Goal: Task Accomplishment & Management: Use online tool/utility

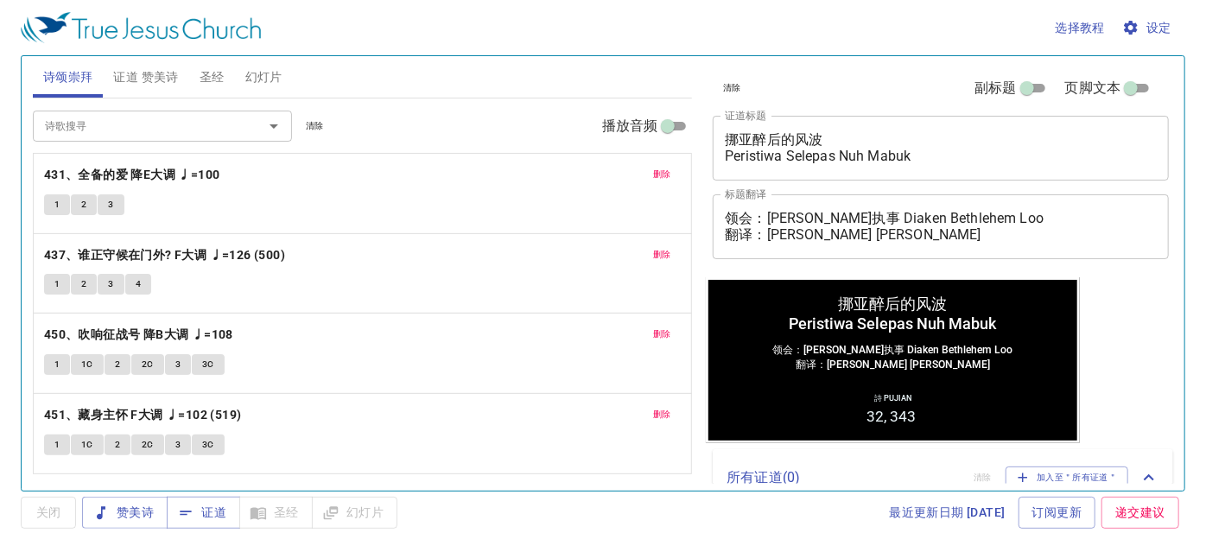
click at [752, 210] on div "领会：[PERSON_NAME]执事 Diaken Bethlehem Loo 翻译：[PERSON_NAME] [PERSON_NAME] x 标题翻译" at bounding box center [940, 226] width 456 height 65
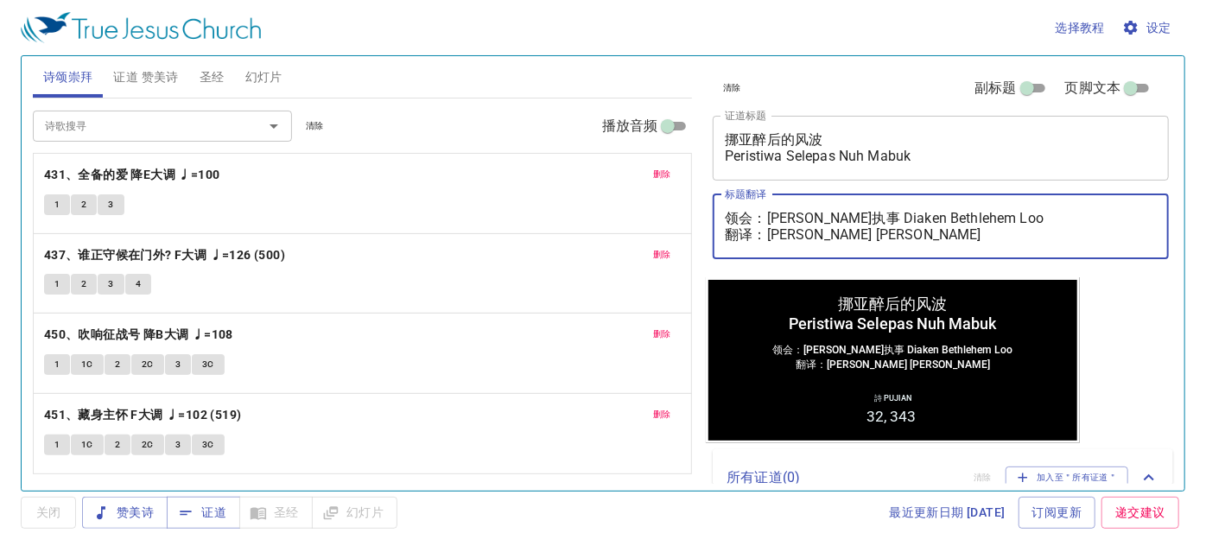
click at [752, 210] on textarea "领会：卢伯利恒执事 Diaken Bethlehem Loo 翻译：李玉凤姊妹 Saudari Lee Nyuk Fung" at bounding box center [941, 226] width 432 height 33
click at [753, 209] on div "领会：卢伯利恒执事 Diaken Bethlehem Loo 翻译：李玉凤姊妹 Saudari Lee Nyuk Fung x 标题翻译" at bounding box center [940, 226] width 456 height 65
click at [753, 216] on textarea "领会：卢伯利恒执事 Diaken Bethlehem Loo 翻译：李玉凤姊妹 Saudari Lee Nyuk Fung" at bounding box center [941, 226] width 432 height 33
drag, startPoint x: 753, startPoint y: 216, endPoint x: 711, endPoint y: 221, distance: 42.6
click at [712, 222] on div "清除 副标题 页脚文本 证道标题 挪亚醉后的风波 Peristiwa Selepas Nuh Mabuk x 证道标题 标题翻译 领会：卢伯利恒执事 Diak…" at bounding box center [939, 166] width 467 height 221
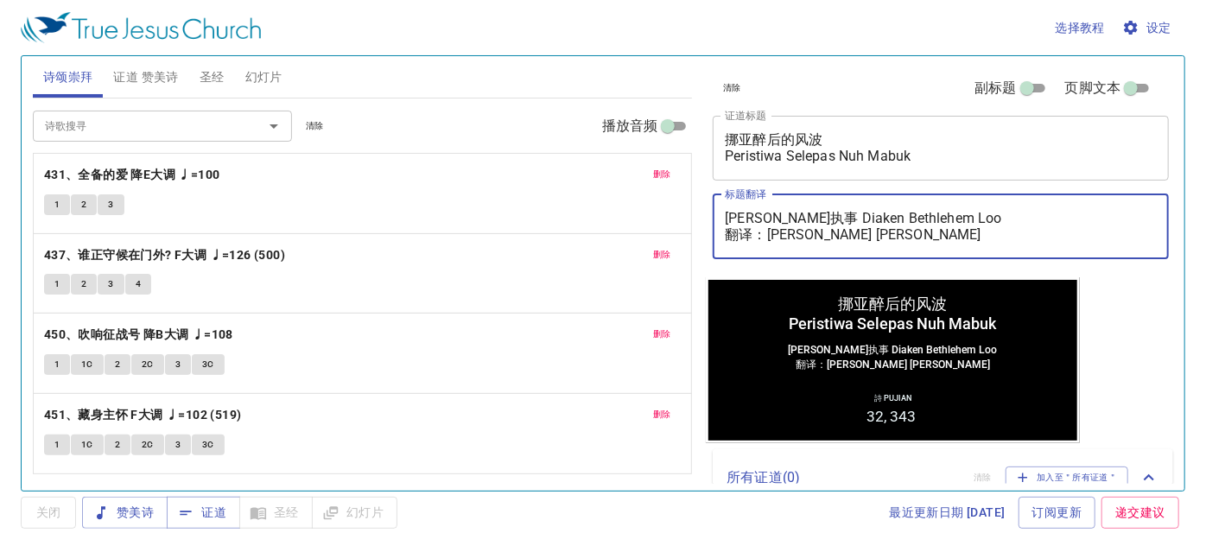
click at [729, 211] on textarea "卢伯利恒执事 Diaken Bethlehem Loo 翻译：李玉凤姊妹 Saudari Lee Nyuk Fung" at bounding box center [941, 226] width 432 height 33
drag, startPoint x: 771, startPoint y: 214, endPoint x: 1025, endPoint y: 198, distance: 254.4
click at [1025, 198] on div "证道：卢伯利恒执事 Diaken Bethlehem Loo 翻译：李玉凤姊妹 Saudari Lee Nyuk Fung x 标题翻译" at bounding box center [940, 226] width 456 height 65
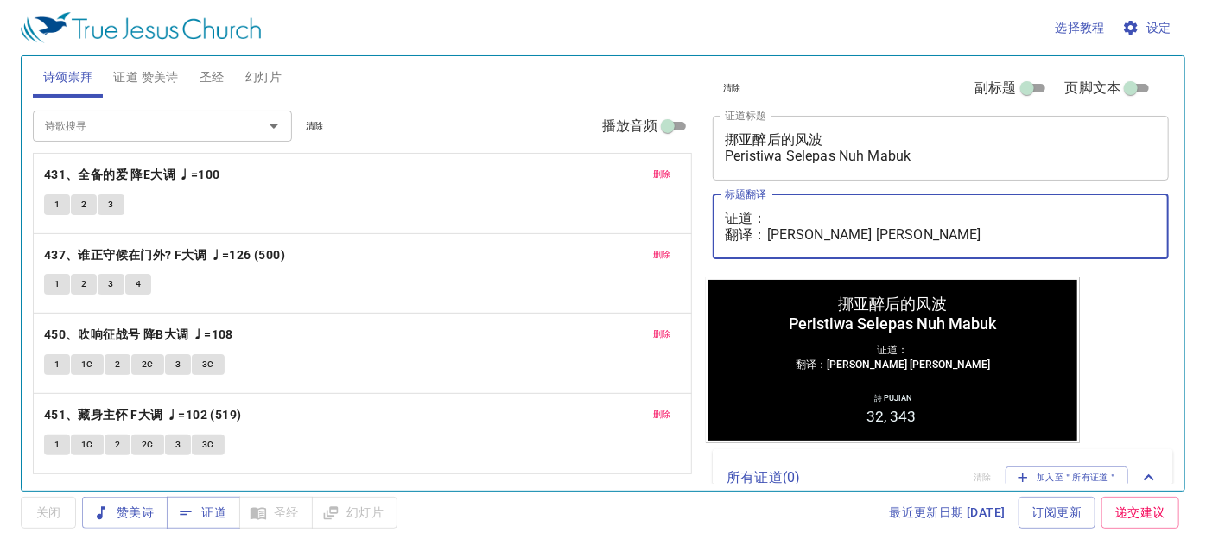
drag, startPoint x: 768, startPoint y: 230, endPoint x: 1204, endPoint y: 241, distance: 436.3
click at [1204, 241] on div "选择教程 设定 诗颂崇拜 证道 赞美诗 圣经 幻灯片 诗歌搜寻 诗歌搜寻 清除 播放音频 删除 431、全备的爱 降E大调 ♩=100 1 2 3 删除 43…" at bounding box center [603, 276] width 1206 height 552
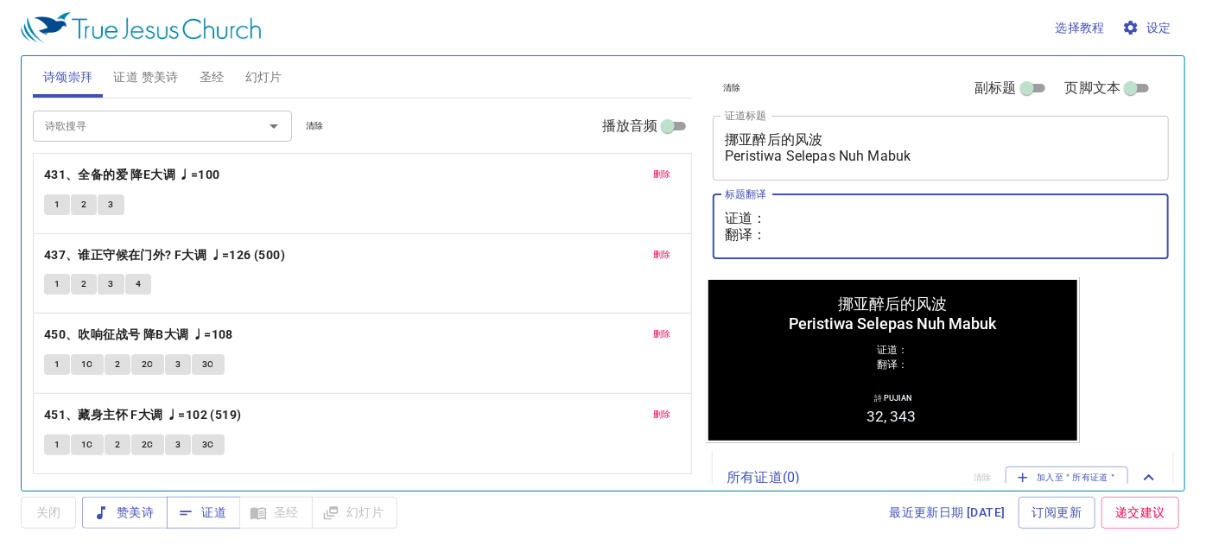
type textarea "证道： 翻译："
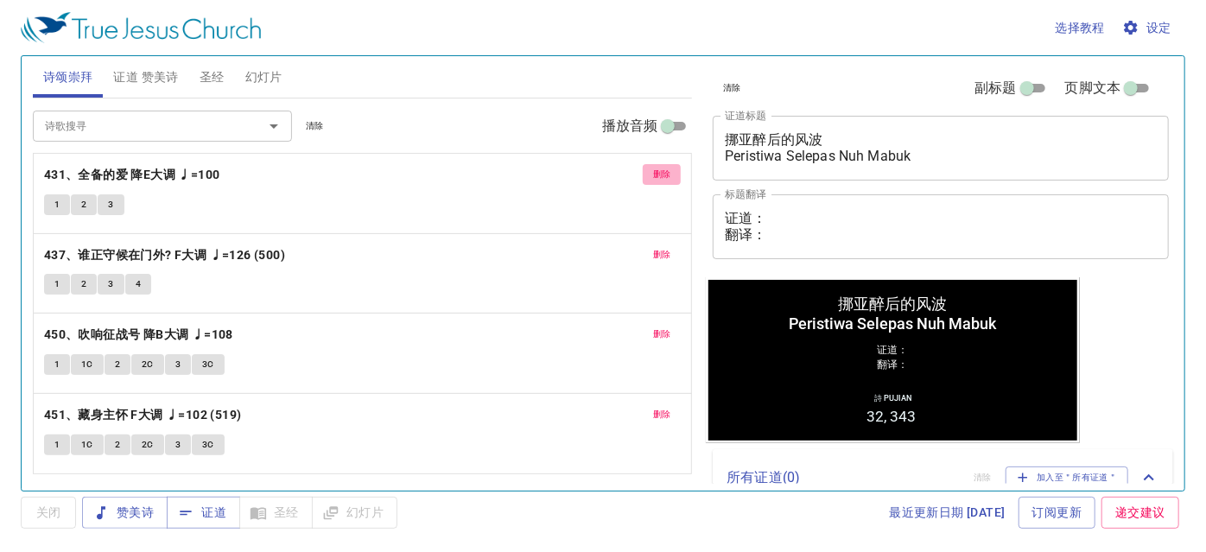
click at [674, 171] on button "删除" at bounding box center [662, 174] width 39 height 21
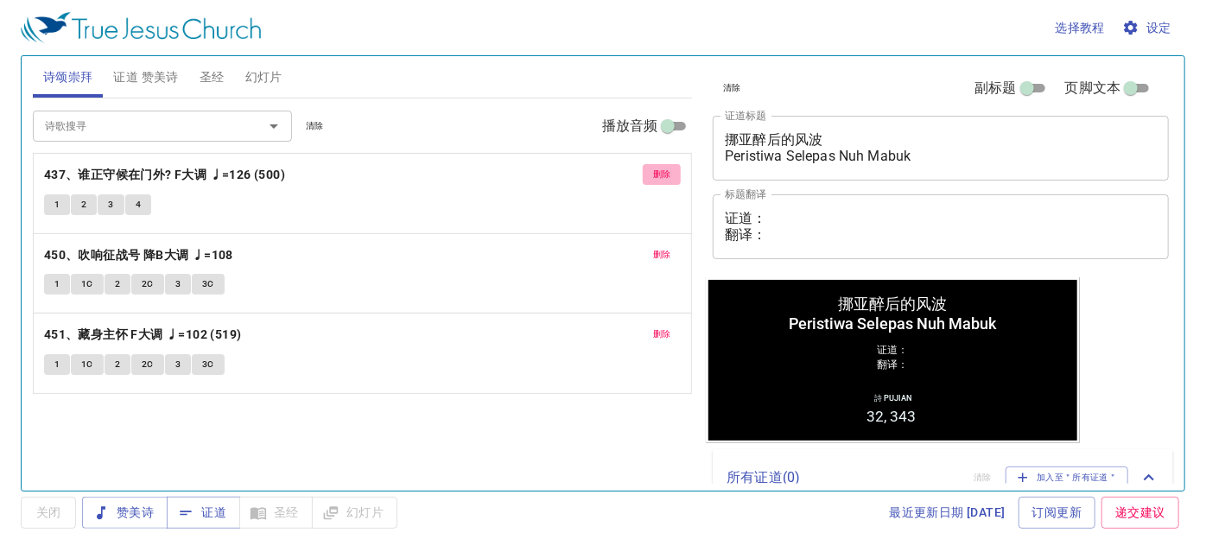
click at [674, 171] on button "删除" at bounding box center [662, 174] width 39 height 21
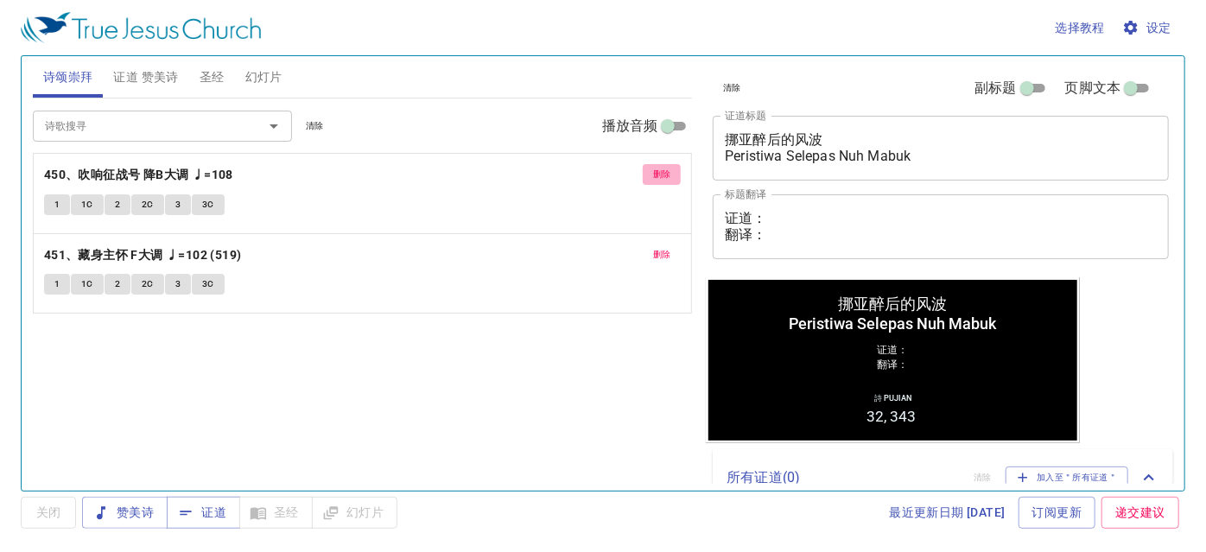
click at [674, 171] on button "删除" at bounding box center [662, 174] width 39 height 21
click at [674, 244] on button "删除" at bounding box center [662, 254] width 39 height 21
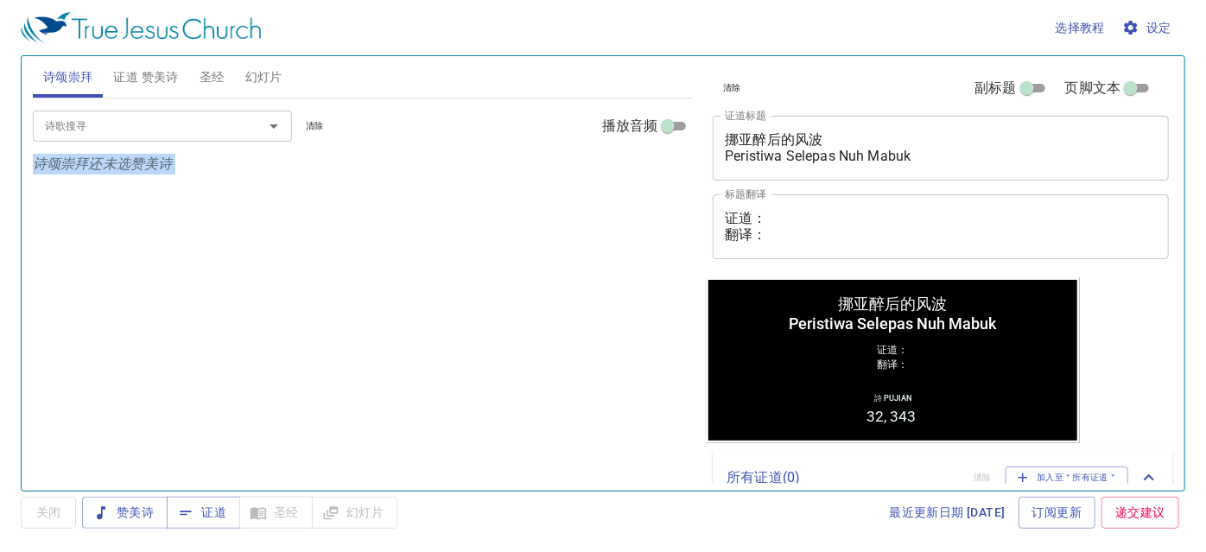
click at [674, 172] on p "诗颂崇拜还未选赞美诗" at bounding box center [363, 164] width 660 height 21
click at [128, 72] on span "证道 赞美诗" at bounding box center [145, 77] width 65 height 22
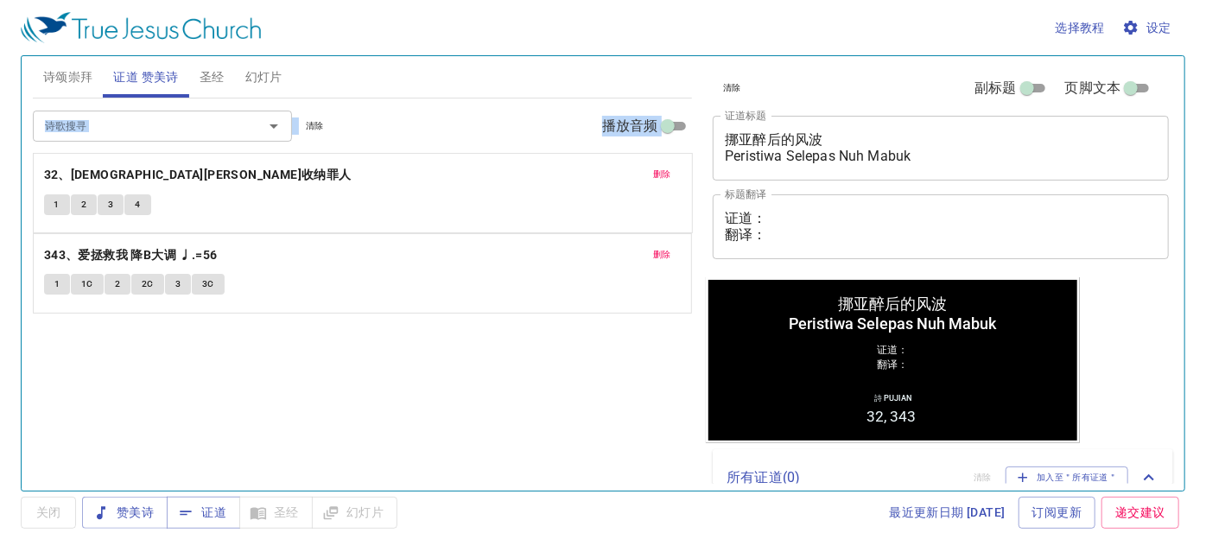
click at [665, 168] on div "删除 32、耶稣肯收纳罪人 1 2 3 4 删除 343、爱拯救我 降B大调 ♩.=56 1 1C 2 2C 3 3C" at bounding box center [363, 233] width 660 height 161
click at [663, 171] on span "删除" at bounding box center [662, 175] width 18 height 16
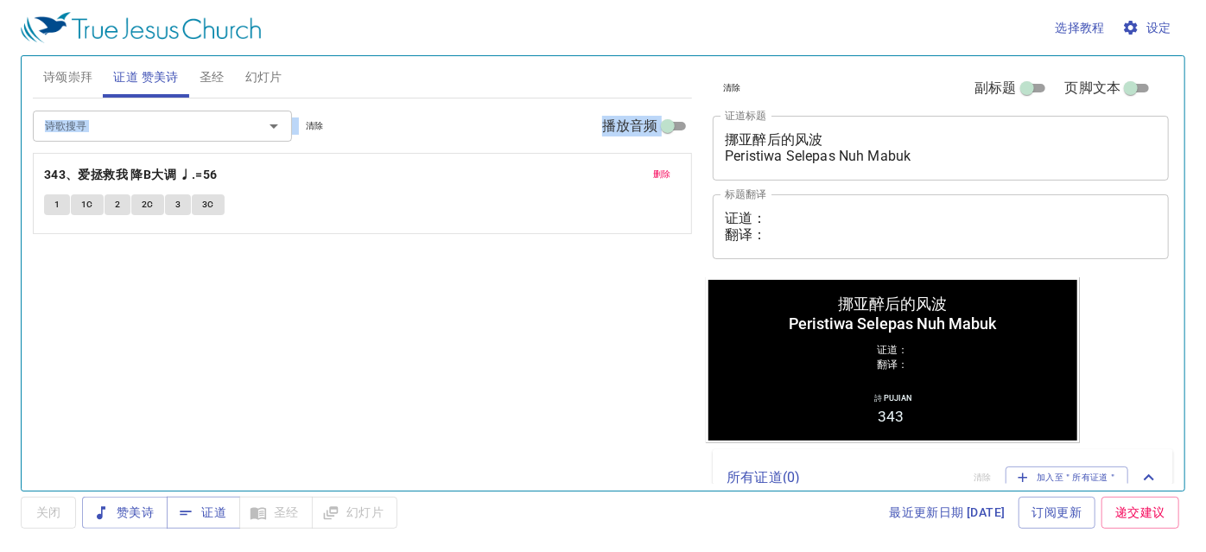
click at [663, 171] on span "删除" at bounding box center [662, 175] width 18 height 16
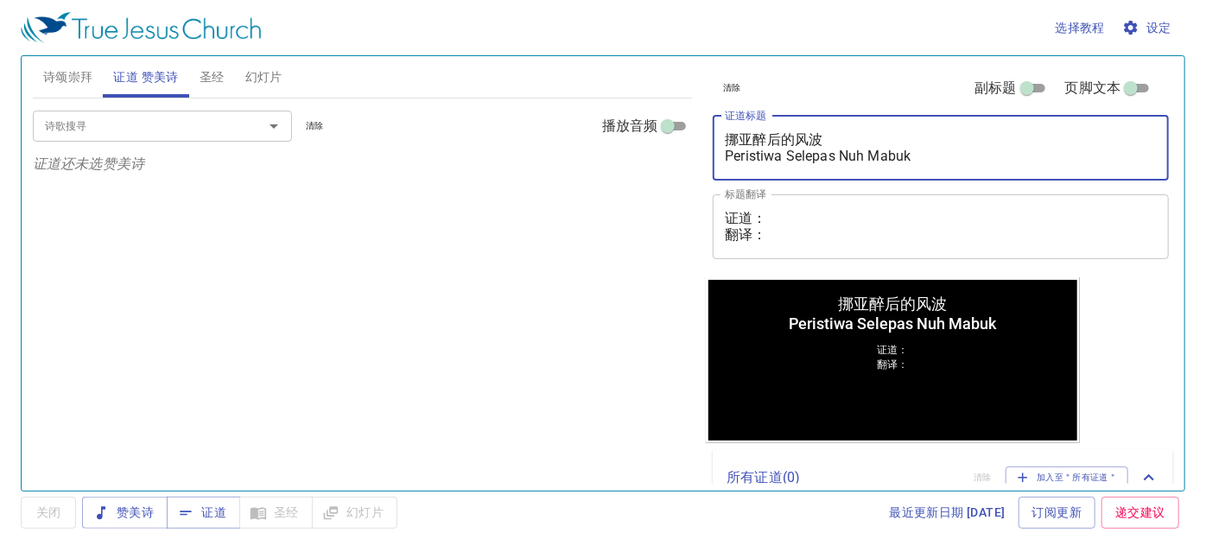
drag, startPoint x: 921, startPoint y: 155, endPoint x: 662, endPoint y: 130, distance: 259.4
click at [662, 130] on div "诗颂崇拜 证道 赞美诗 圣经 幻灯片 诗歌搜寻 诗歌搜寻 清除 播放音频 诗颂崇拜还未选赞美诗 诗歌搜寻 诗歌搜寻 清除 播放音频 证道还未选赞美诗 创世记 …" at bounding box center [603, 266] width 1154 height 434
drag, startPoint x: 725, startPoint y: 136, endPoint x: 848, endPoint y: 137, distance: 122.6
click at [848, 137] on textarea "穿着TJC衣服上班？ Memakai" at bounding box center [941, 147] width 432 height 33
type textarea "穿着TJC衣服上班？ Memakai"
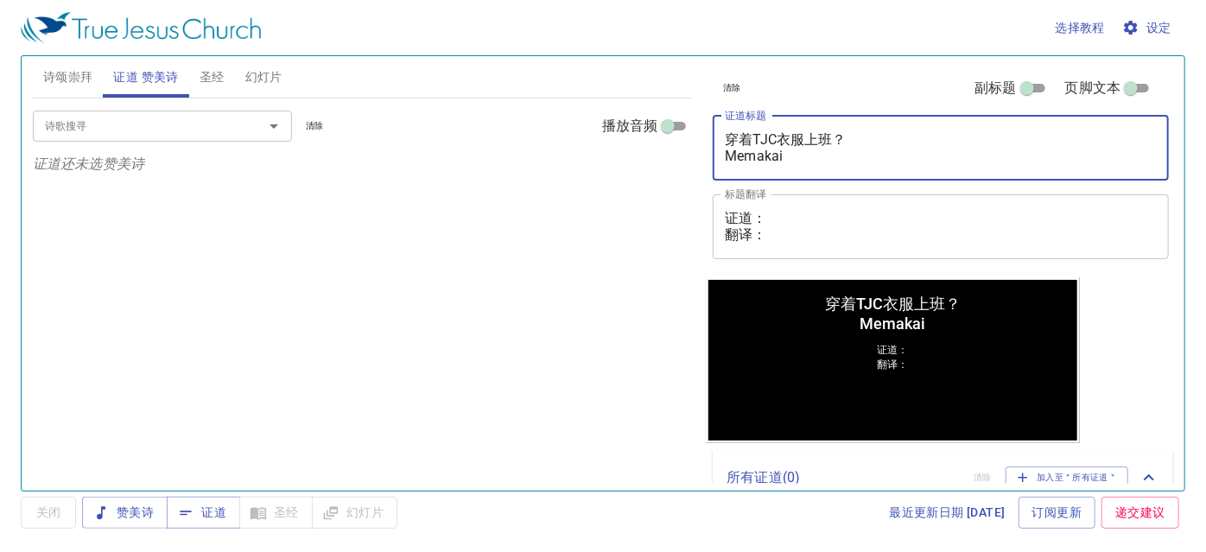
drag, startPoint x: 792, startPoint y: 154, endPoint x: 728, endPoint y: 159, distance: 64.1
click at [728, 159] on textarea "穿着TJC衣服上班？ Memakai" at bounding box center [941, 147] width 432 height 33
paste textarea "Memakai pakaian TJC untuk bekerja?"
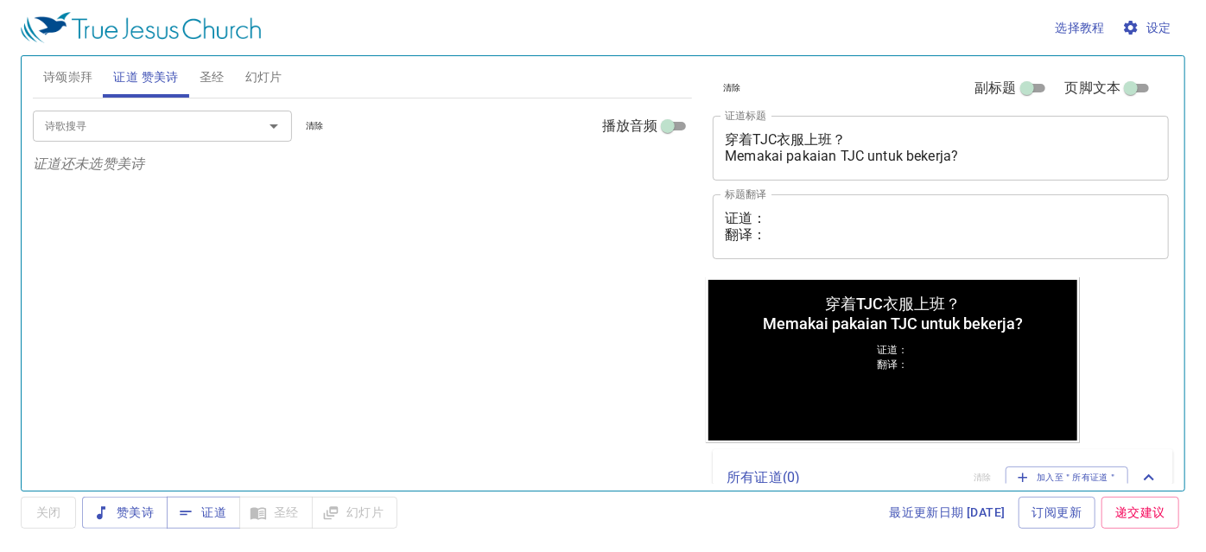
click at [535, 313] on div "诗歌搜寻 诗歌搜寻 清除 播放音频 证道还未选赞美诗" at bounding box center [363, 286] width 660 height 377
click at [875, 151] on textarea "穿着TJC衣服上班？ Memakai pakaian TJC untuk bekerja?" at bounding box center [941, 147] width 432 height 33
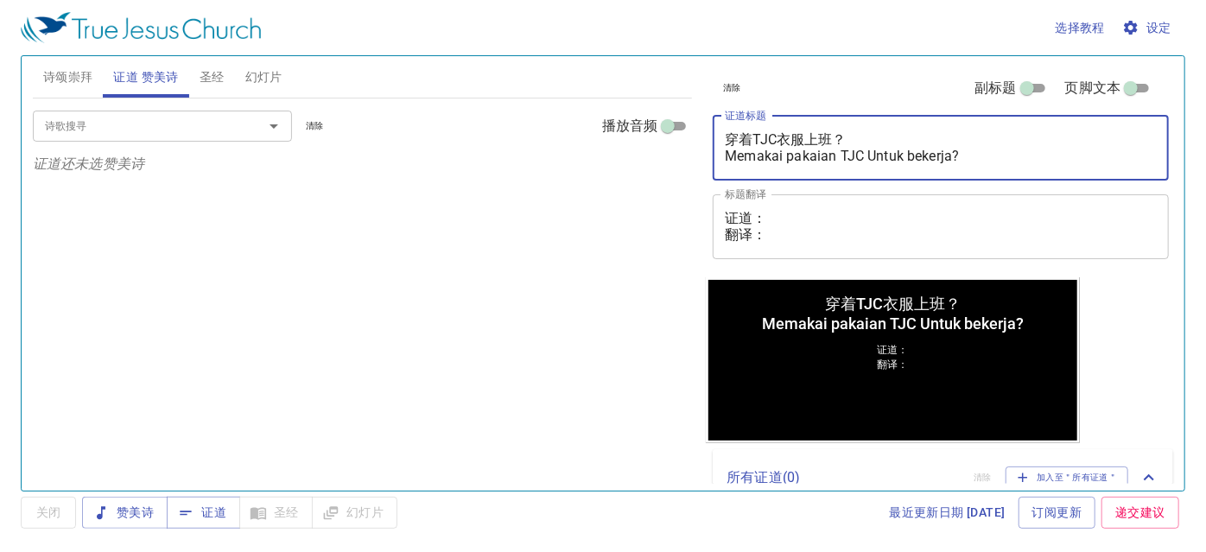
click at [790, 157] on textarea "穿着TJC衣服上班？ Memakai pakaian TJC Untuk bekerja?" at bounding box center [941, 147] width 432 height 33
click at [911, 155] on textarea "穿着TJC衣服上班？ Memakai Pakaian TJC Untuk bekerja?" at bounding box center [941, 147] width 432 height 33
type textarea "穿着TJC衣服上班？ Memakai Pakaian TJC Untuk Bekerja?"
click at [433, 216] on div "诗歌搜寻 诗歌搜寻 清除 播放音频 证道还未选赞美诗" at bounding box center [363, 286] width 660 height 377
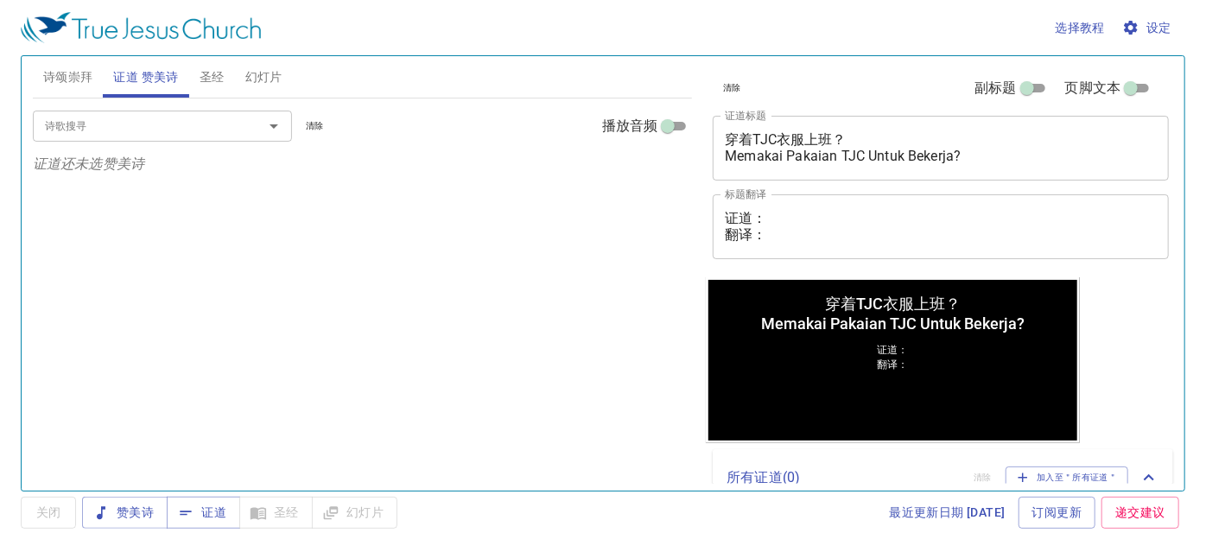
click at [769, 206] on div "证道： 翻译： x 标题翻译" at bounding box center [940, 226] width 456 height 65
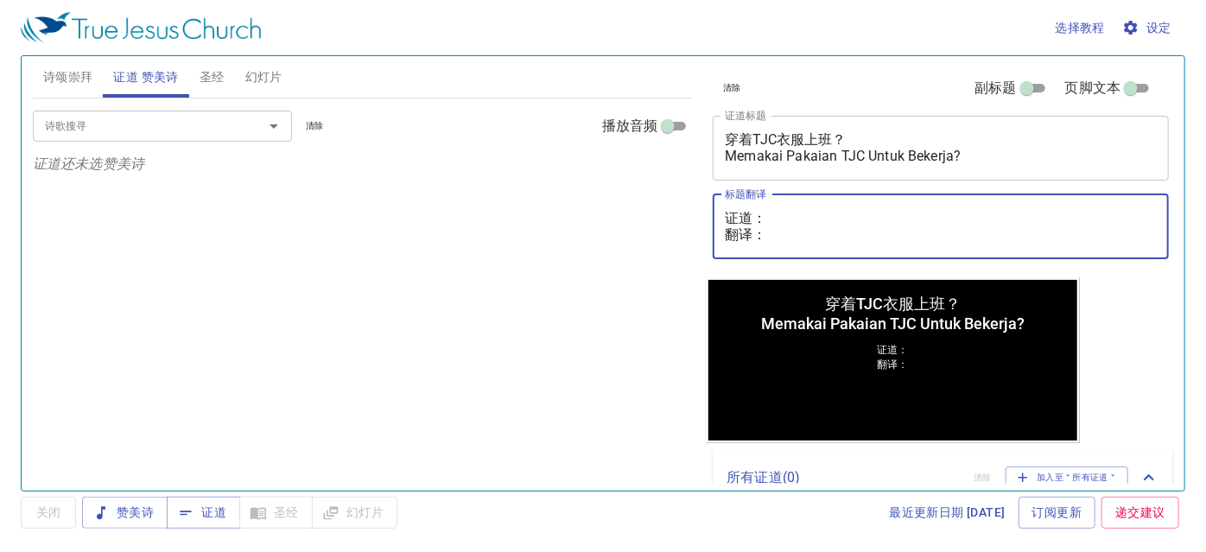
click at [766, 216] on textarea "证道： 翻译：" at bounding box center [941, 226] width 432 height 33
paste textarea "魏巴录执事 Diaken Baruch Wai"
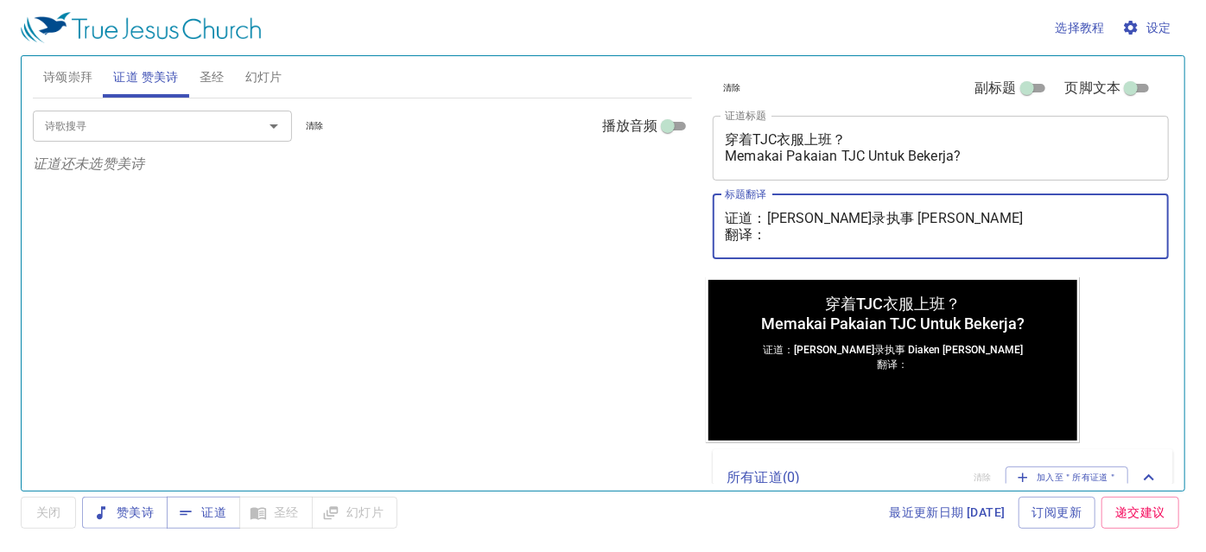
click at [775, 241] on textarea "证道：[PERSON_NAME]录执事 [PERSON_NAME] 翻译：" at bounding box center [941, 226] width 432 height 33
paste textarea "吴明琼姊妹 Saudari Ng Min Kiun"
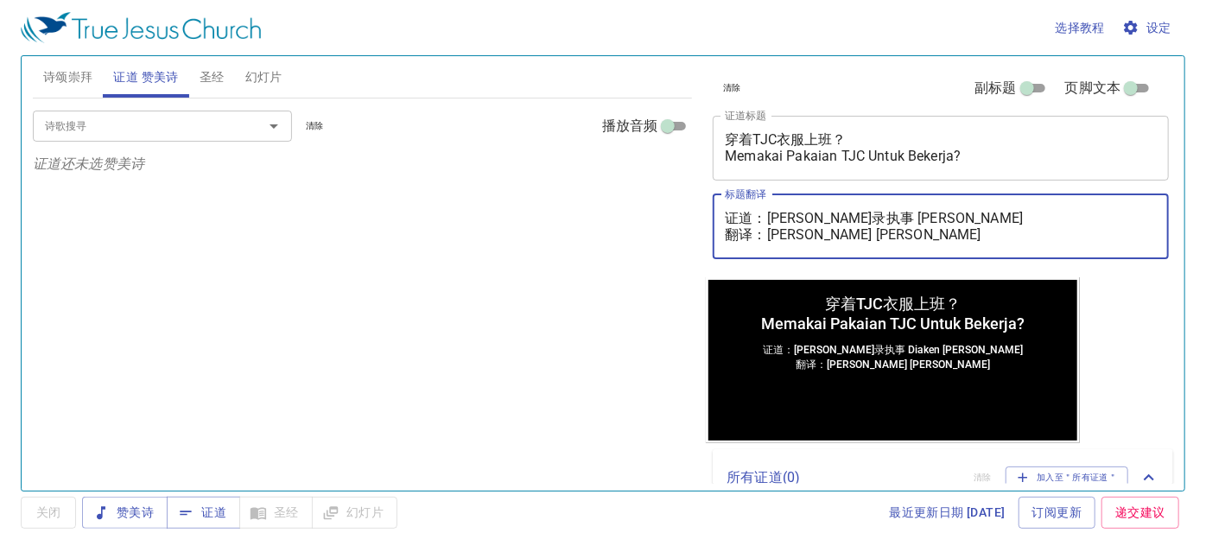
type textarea "证道：[PERSON_NAME]录执事 [PERSON_NAME] 翻译：[PERSON_NAME] [PERSON_NAME]"
click at [598, 294] on div "诗歌搜寻 诗歌搜寻 清除 播放音频 证道还未选赞美诗" at bounding box center [363, 286] width 660 height 377
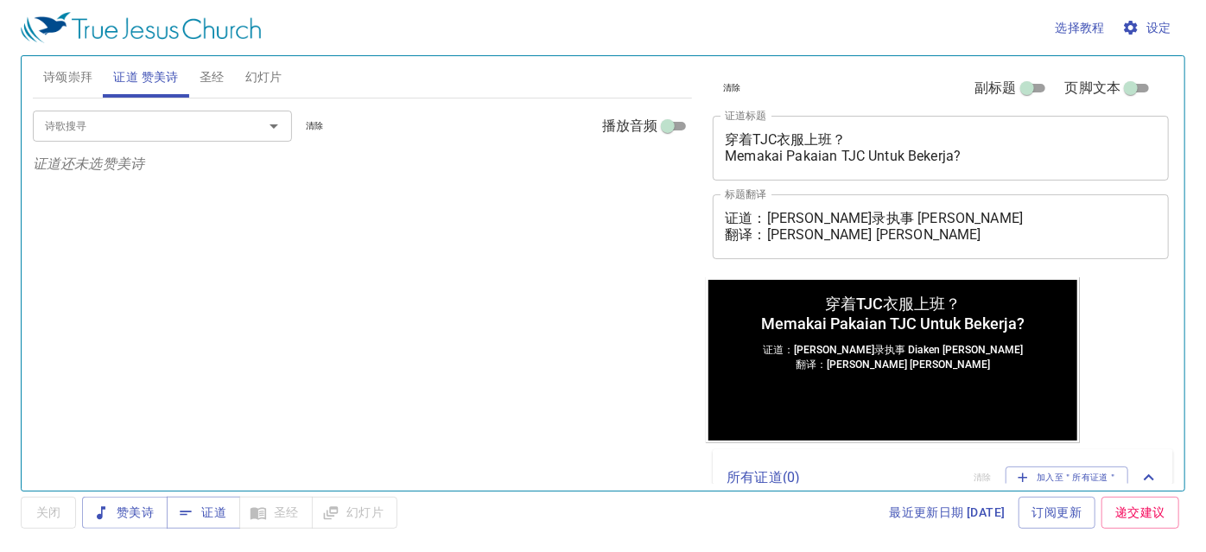
click at [106, 120] on input "诗歌搜寻" at bounding box center [137, 126] width 198 height 20
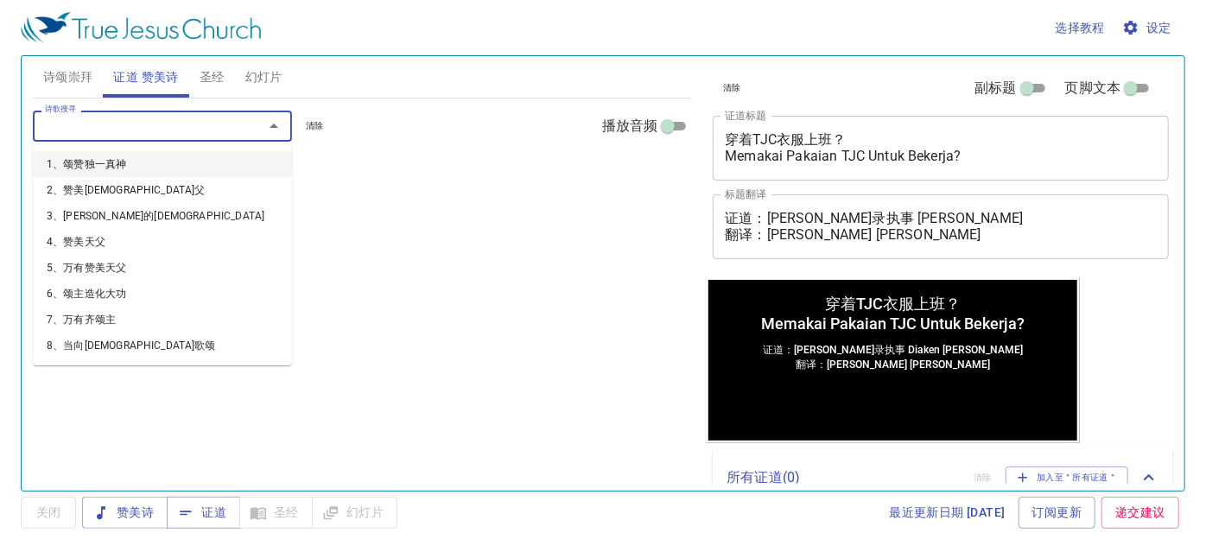
click at [110, 123] on input "诗歌搜寻" at bounding box center [137, 126] width 198 height 20
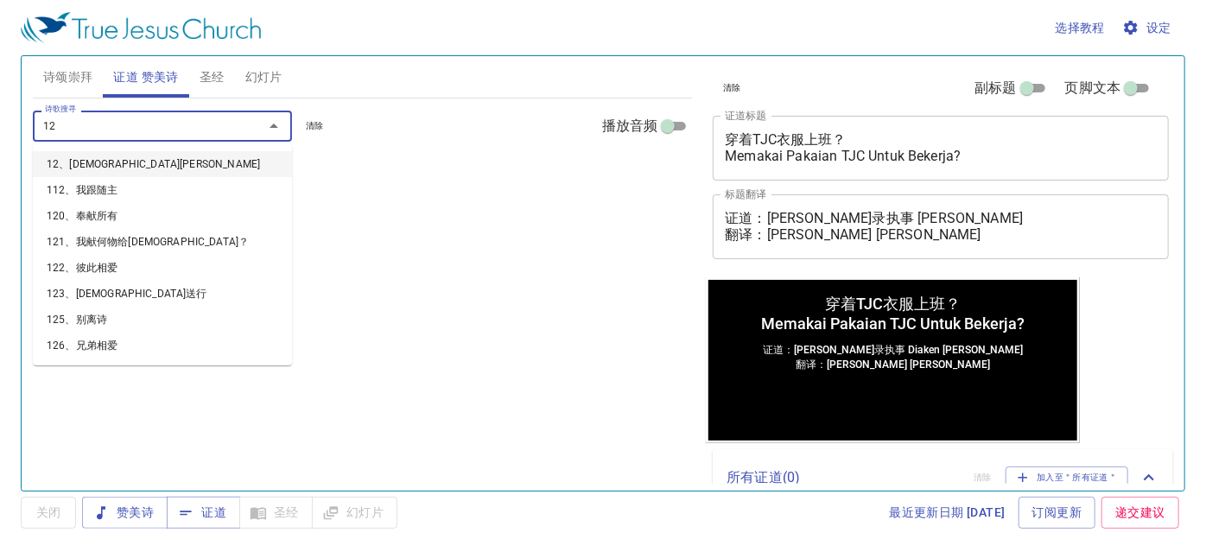
type input "129"
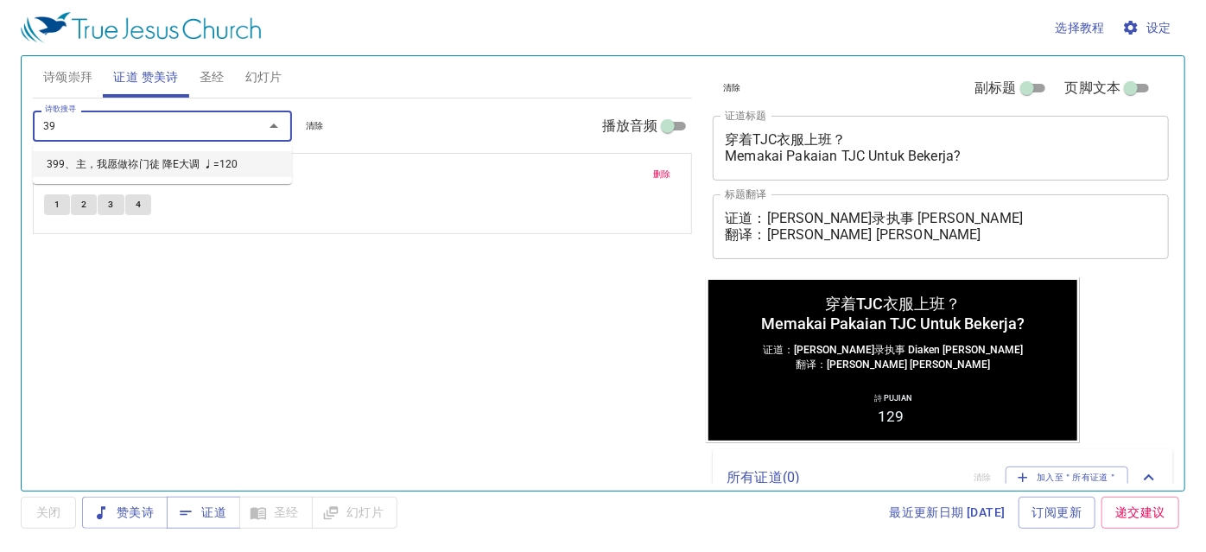
type input "399"
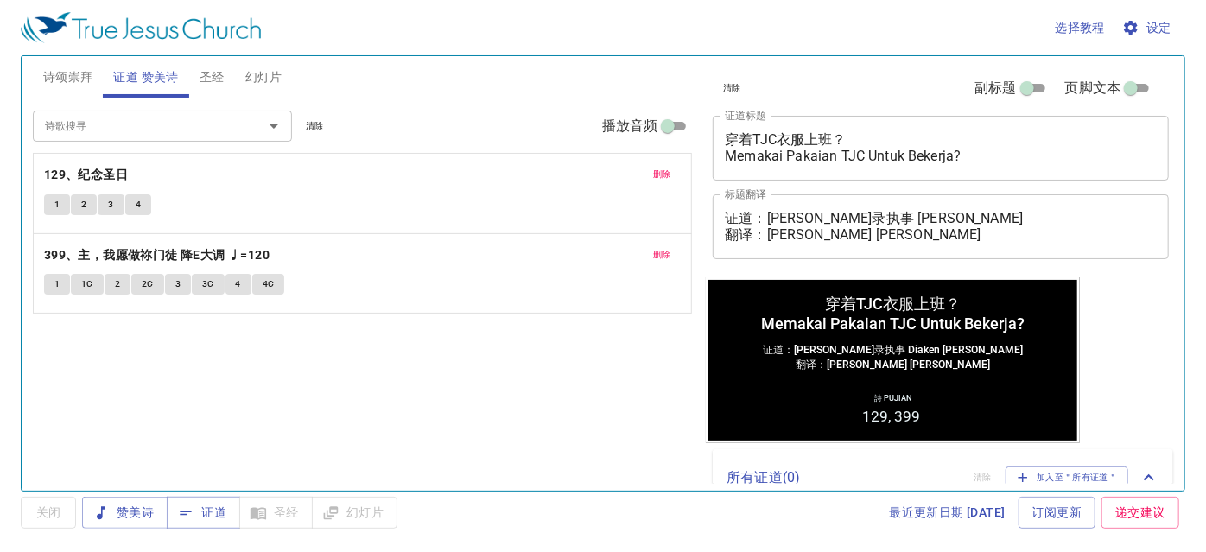
click at [366, 392] on div "诗歌搜寻 诗歌搜寻 清除 播放音频 删除 129、纪念圣日 1 2 3 4 删除 399、主，我愿做祢门徒 降E大调 ♩=120 1 1C 2 2C 3 3C…" at bounding box center [363, 286] width 660 height 377
click at [149, 511] on span "赞美诗" at bounding box center [125, 513] width 58 height 22
click at [271, 75] on span "幻灯片" at bounding box center [263, 77] width 37 height 22
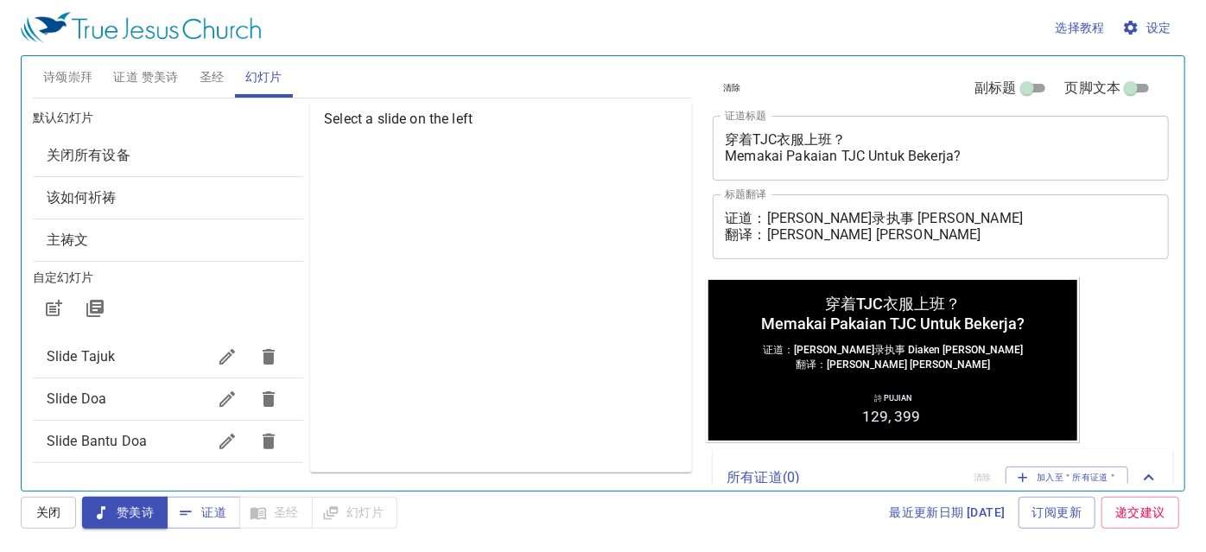
click at [90, 403] on span "Slide Doa" at bounding box center [77, 398] width 60 height 16
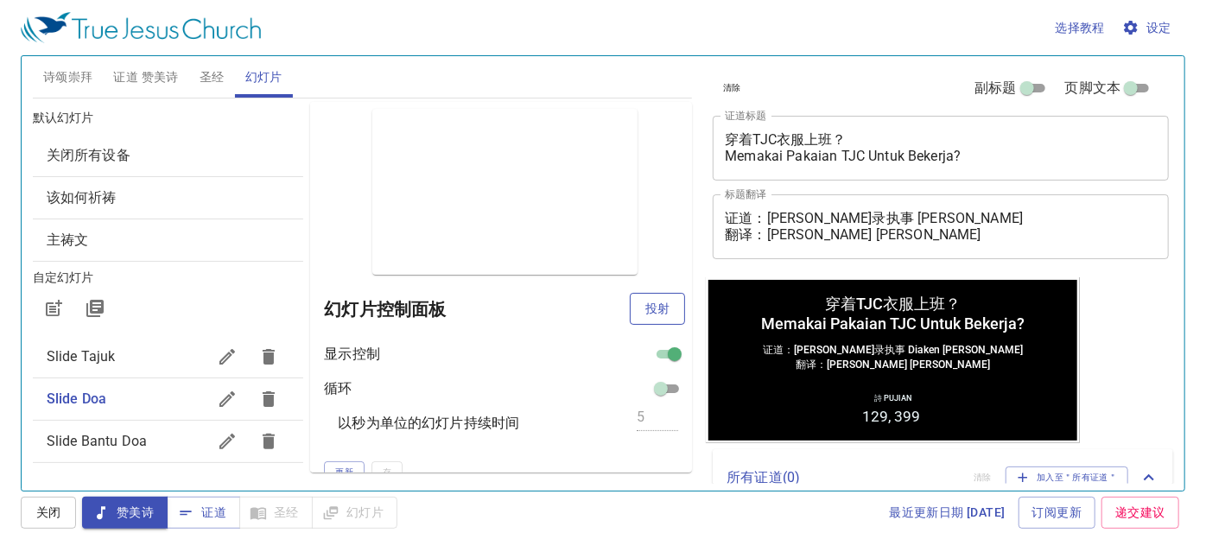
click at [662, 312] on button "投射" at bounding box center [657, 309] width 55 height 32
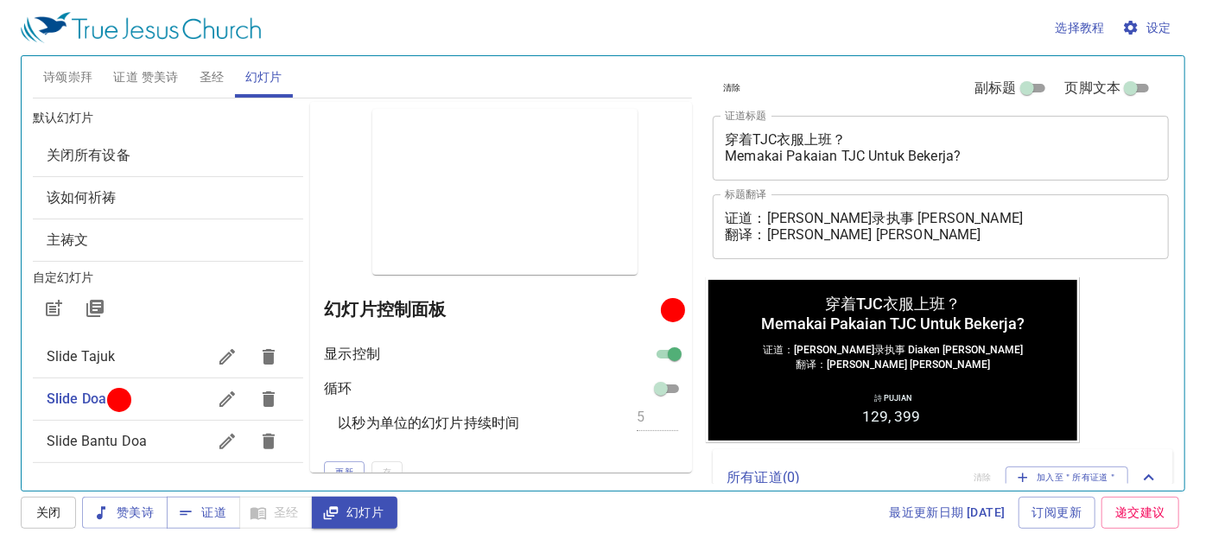
drag, startPoint x: 186, startPoint y: 29, endPoint x: 739, endPoint y: 275, distance: 605.8
click at [739, 275] on div "清除 副标题 页脚文本 证道标题 穿着TJC衣服上班？ Memakai Pakaian TJC Untuk Bekerja? x 证道标题 标题翻译 证道：魏…" at bounding box center [939, 266] width 481 height 434
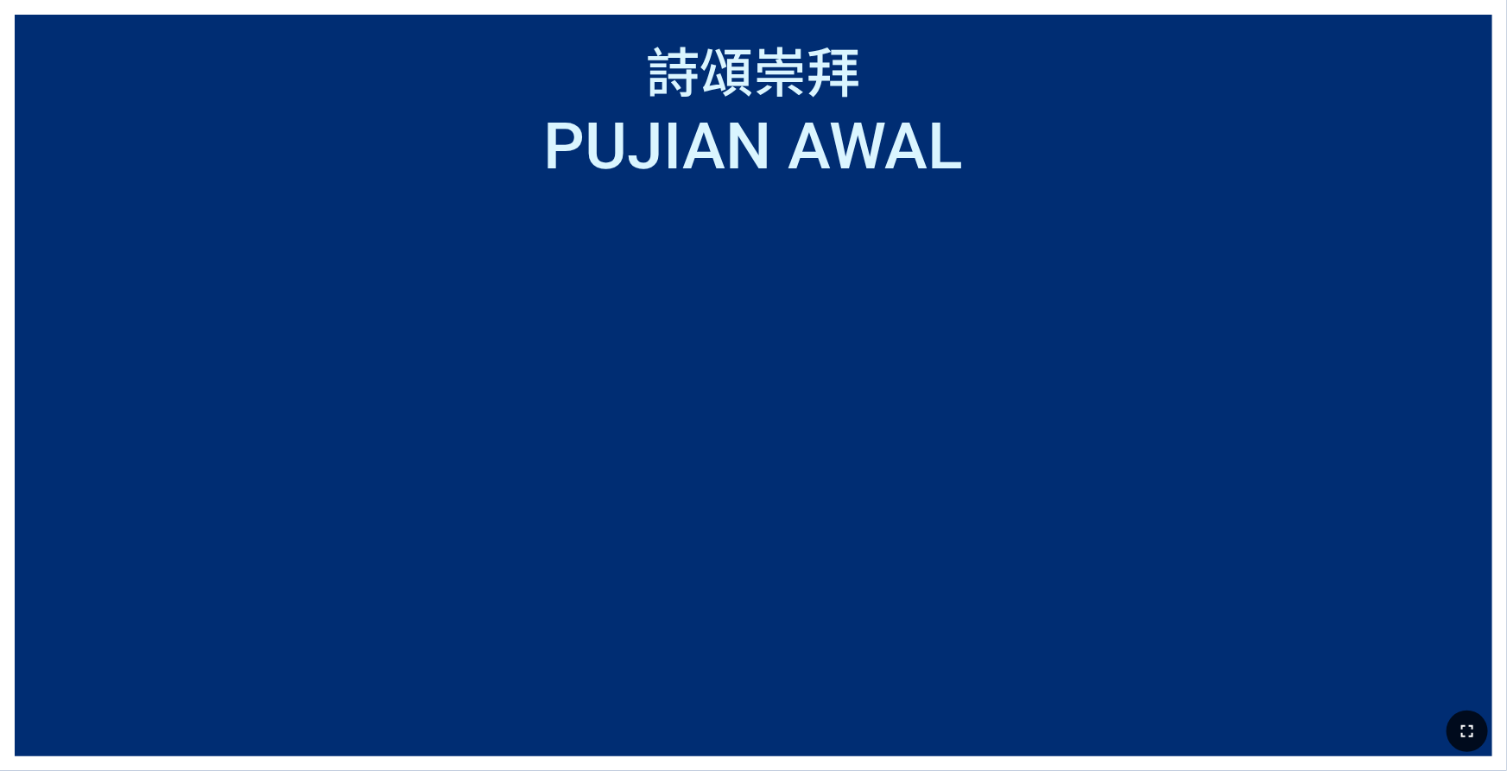
click at [1194, 590] on icon "button" at bounding box center [1467, 731] width 21 height 21
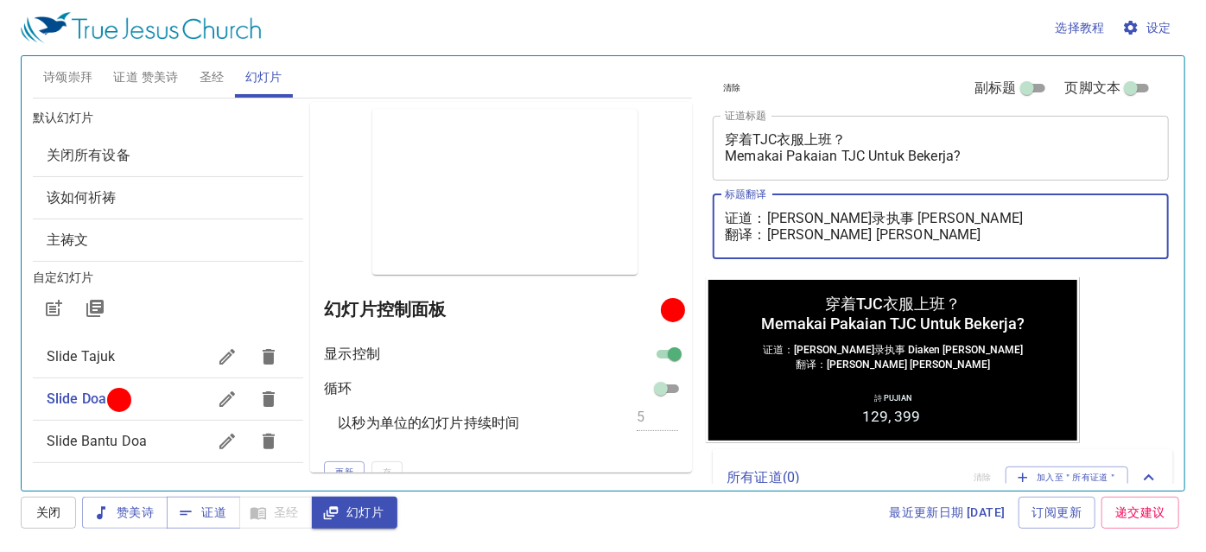
drag, startPoint x: 794, startPoint y: 232, endPoint x: 980, endPoint y: 245, distance: 186.1
click at [980, 245] on div "证道：[PERSON_NAME]录执事 [PERSON_NAME] 翻译：[PERSON_NAME] [PERSON_NAME] x 标题翻译" at bounding box center [940, 226] width 456 height 65
click at [1085, 271] on div "清除 副标题 页脚文本 证道标题 穿着TJC衣服上班？ Memakai Pakaian TJC Untuk Bekerja? x 证道标题 标题翻译 证道：魏…" at bounding box center [939, 166] width 467 height 221
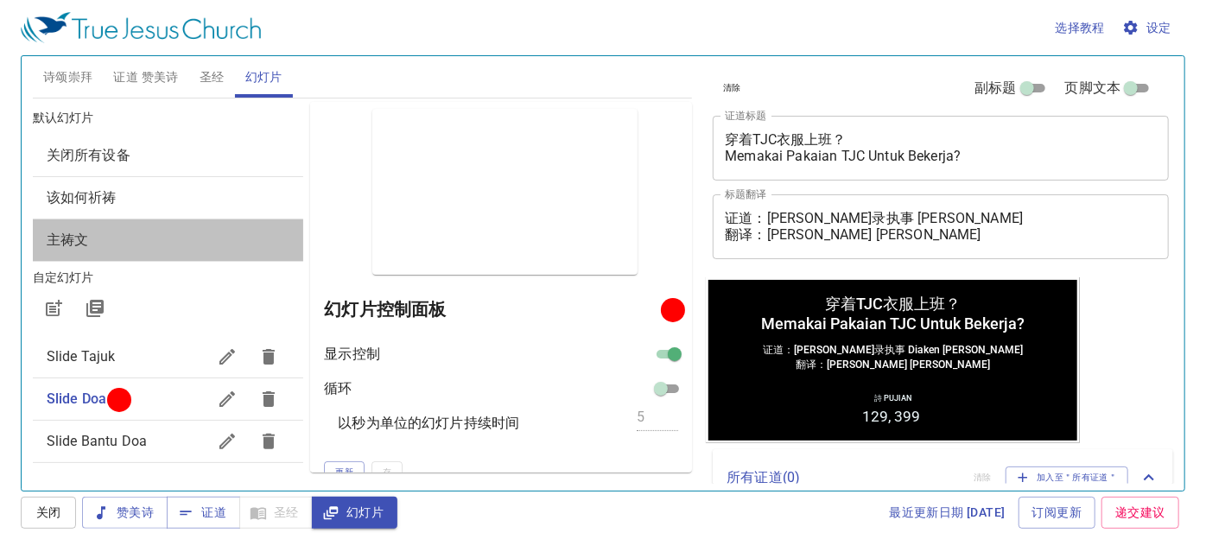
click at [197, 249] on span "主祷文" at bounding box center [168, 240] width 243 height 21
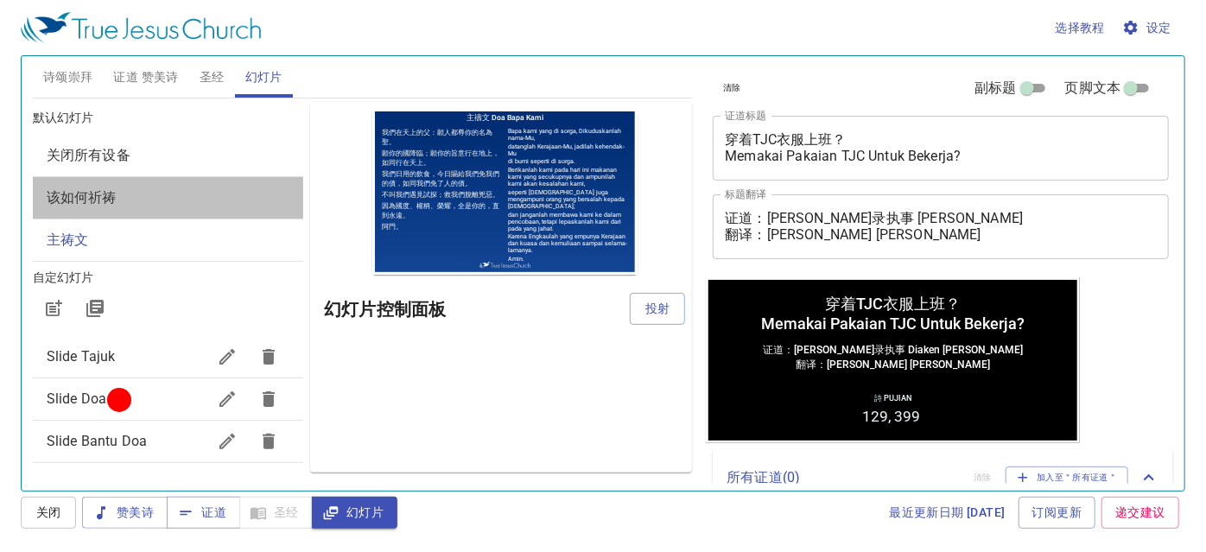
click at [180, 197] on span "该如何祈祷" at bounding box center [168, 197] width 243 height 21
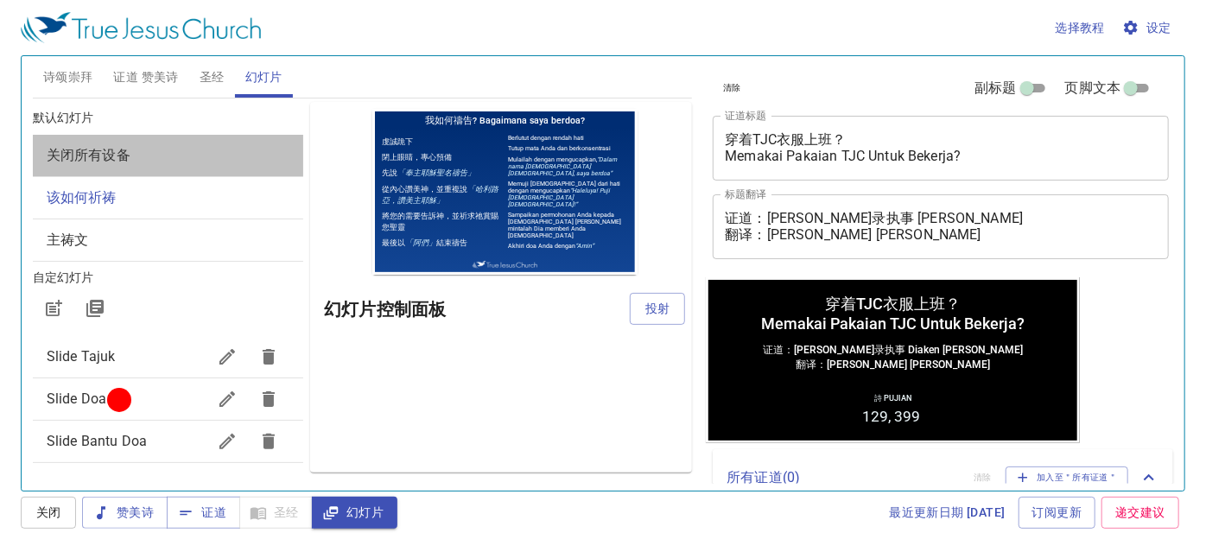
click at [180, 162] on span "关闭所有设备" at bounding box center [168, 155] width 243 height 21
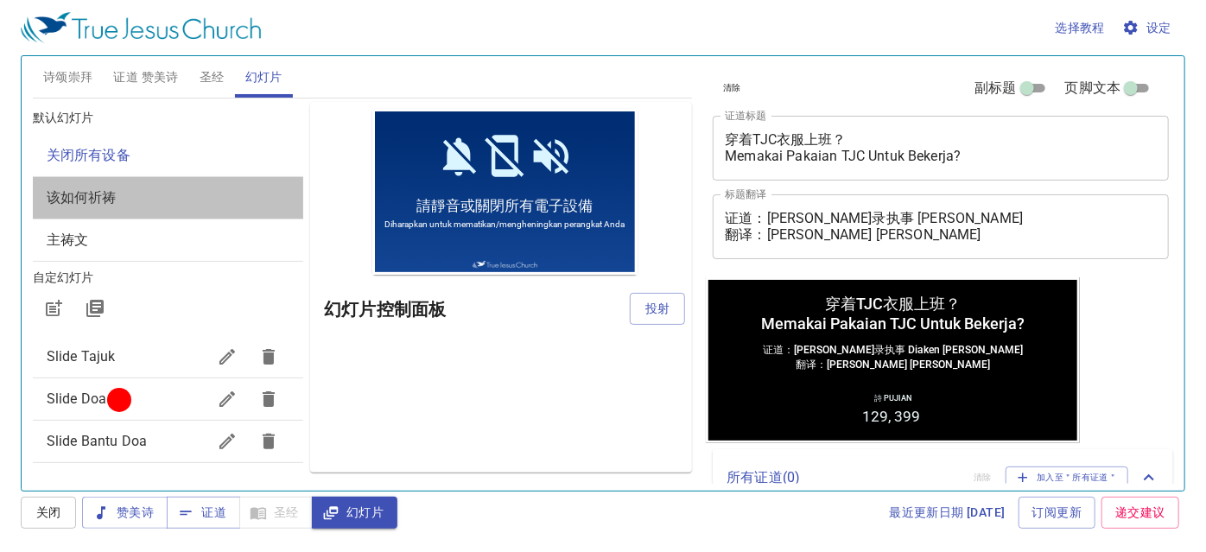
click at [177, 192] on span "该如何祈祷" at bounding box center [168, 197] width 243 height 21
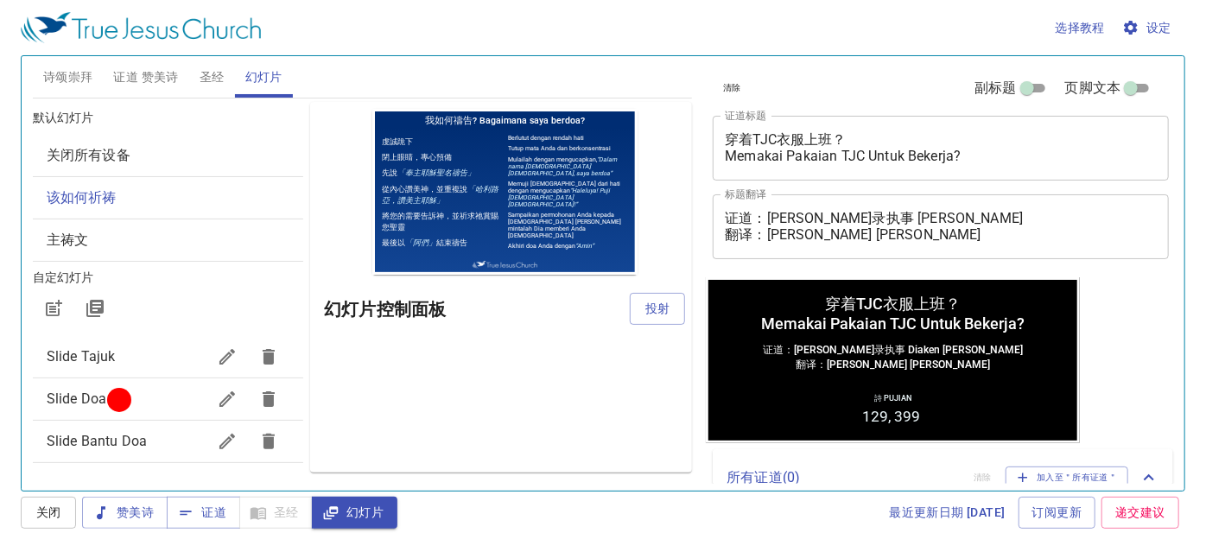
click at [166, 230] on span "主祷文" at bounding box center [168, 240] width 243 height 21
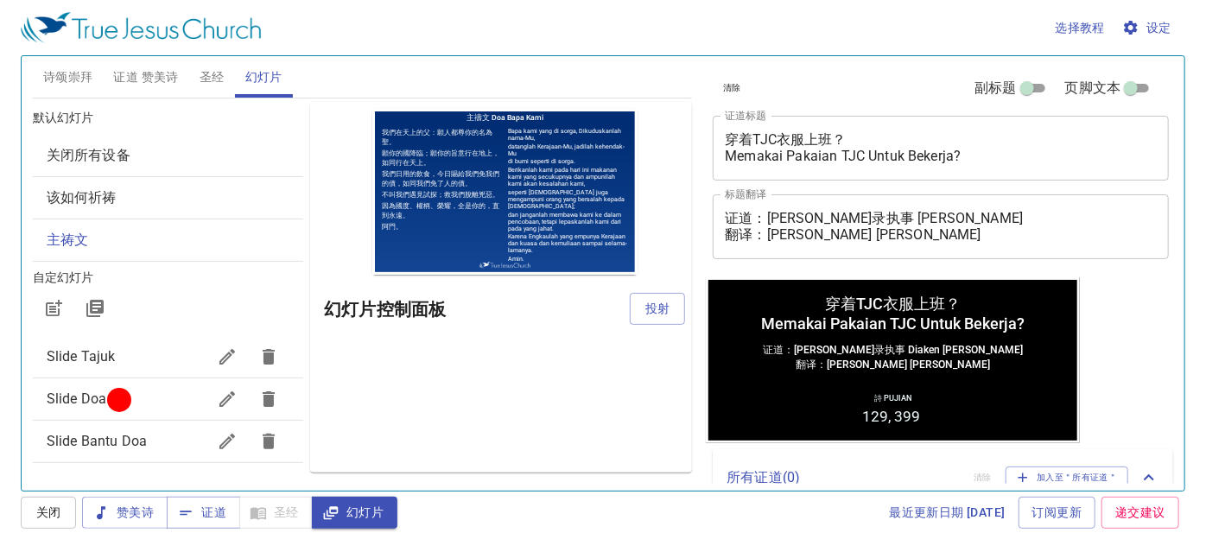
click at [152, 398] on span "Slide Doa" at bounding box center [127, 399] width 160 height 21
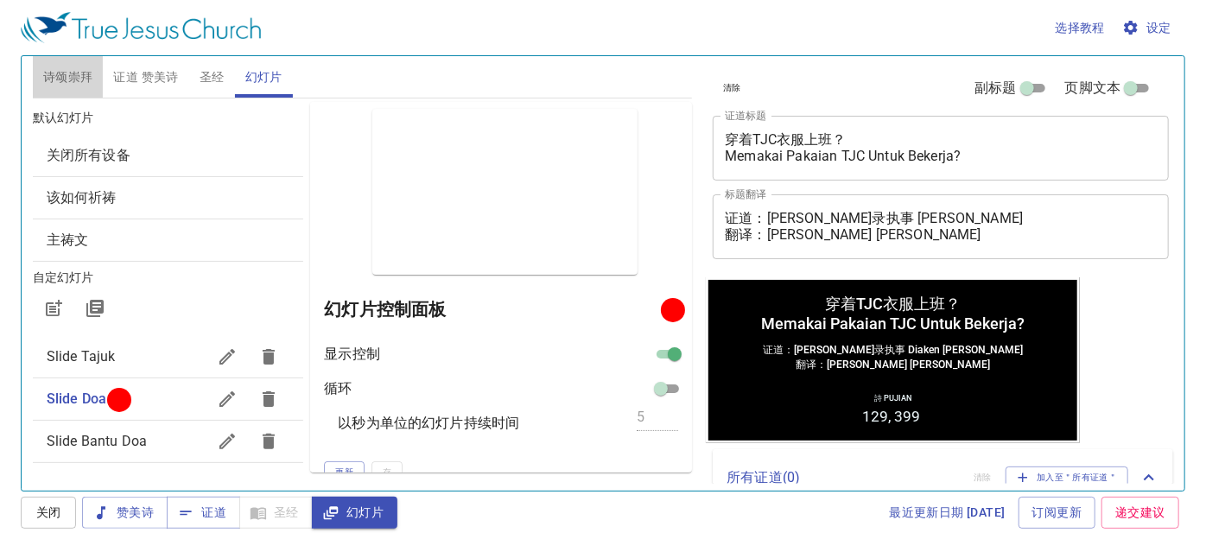
click at [76, 87] on button "诗颂崇拜" at bounding box center [68, 76] width 71 height 41
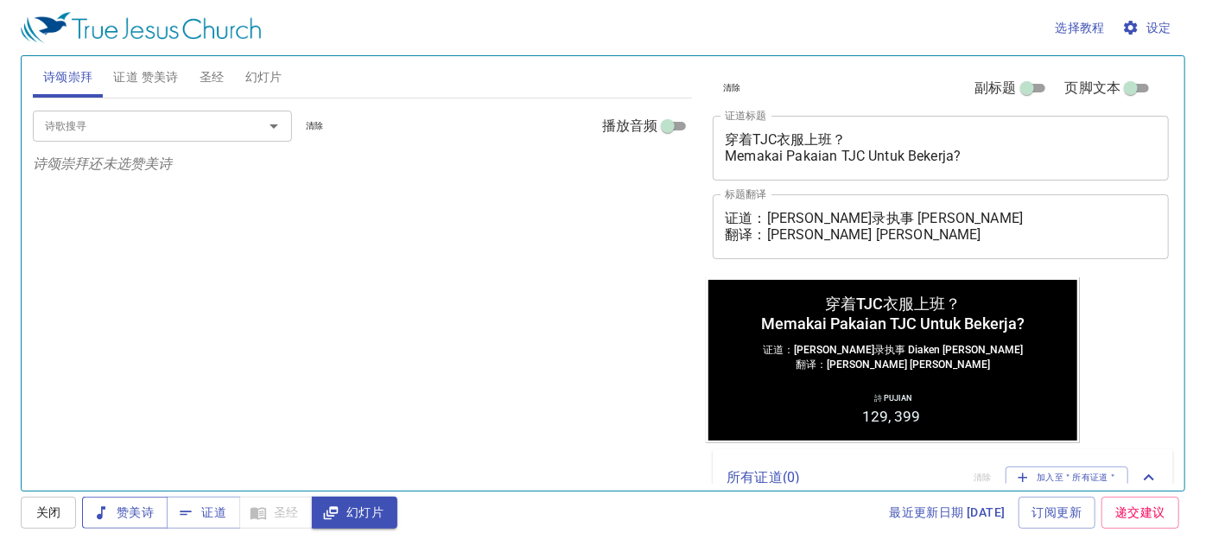
click at [142, 521] on span "赞美诗" at bounding box center [125, 513] width 58 height 22
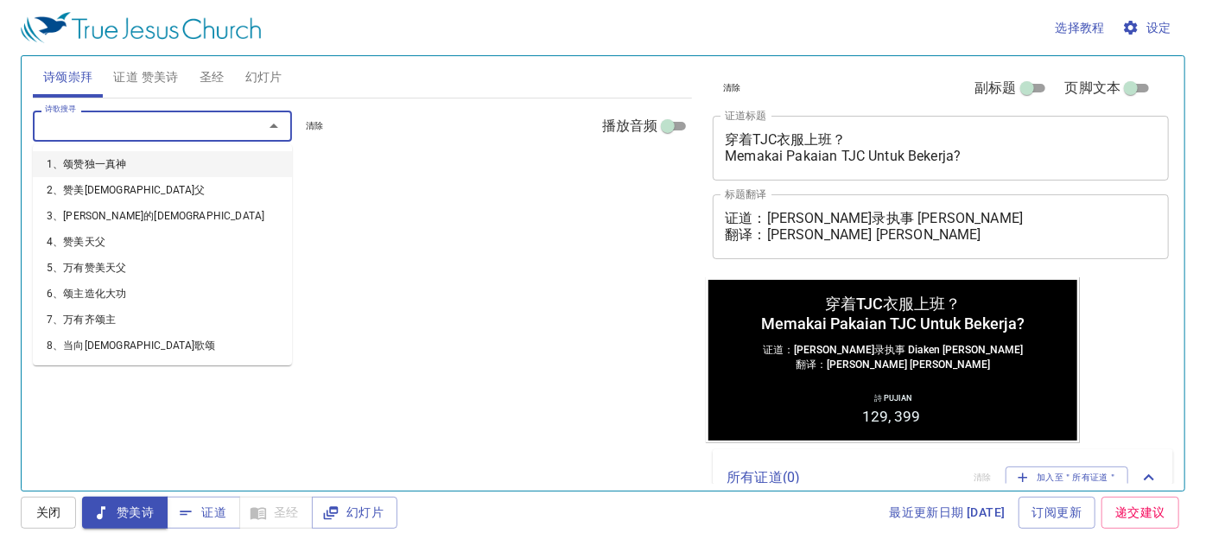
click at [199, 117] on input "诗歌搜寻" at bounding box center [137, 126] width 198 height 20
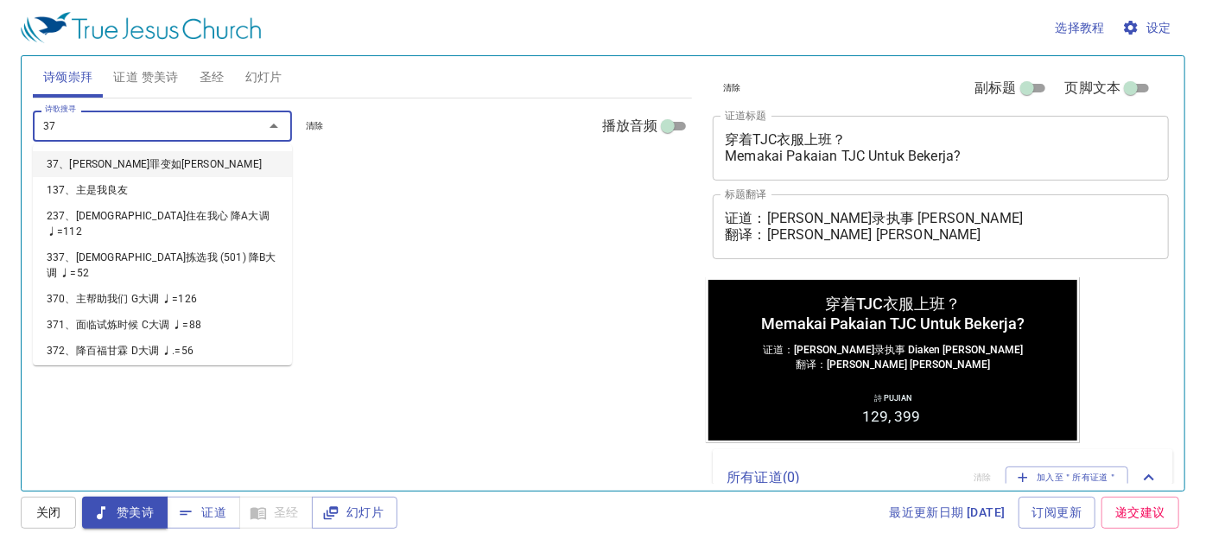
type input "370"
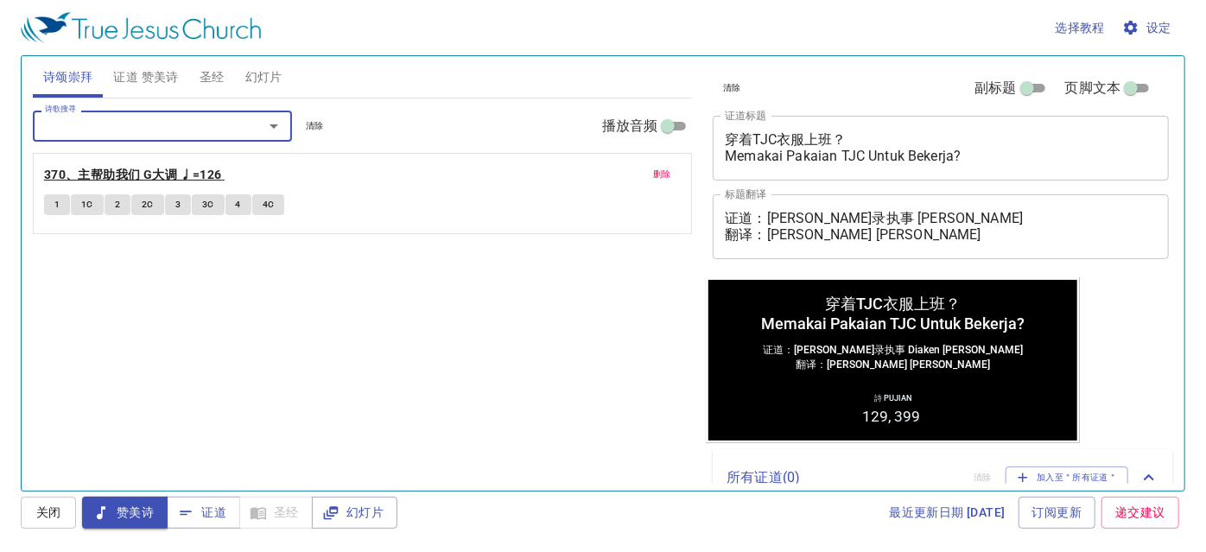
click at [160, 172] on b "370、主帮助我们 G大调 ♩=126" at bounding box center [133, 175] width 178 height 22
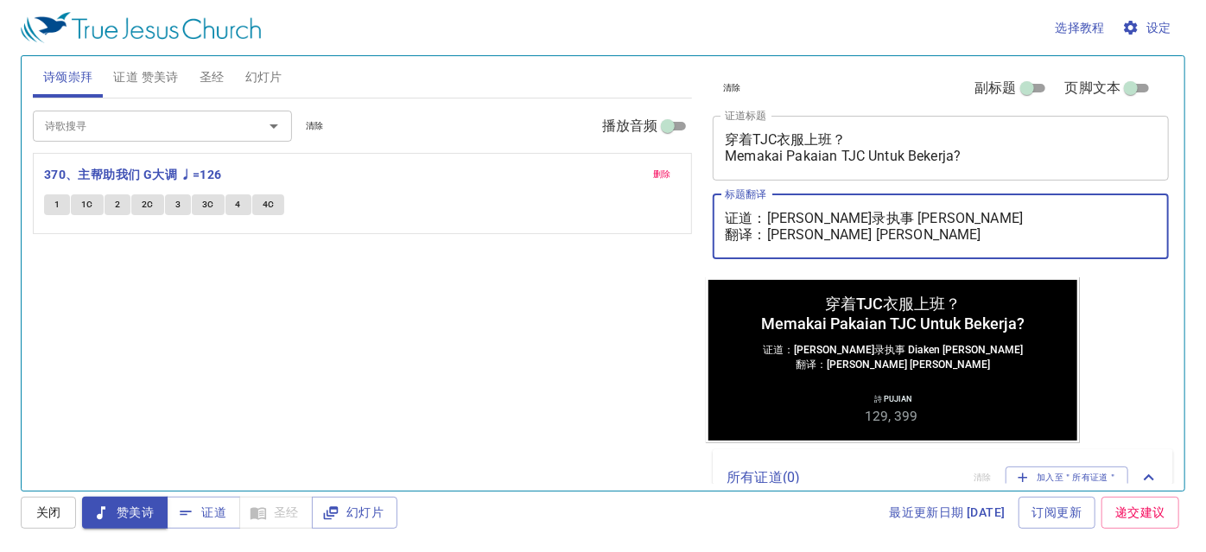
drag, startPoint x: 767, startPoint y: 234, endPoint x: 976, endPoint y: 257, distance: 210.3
click at [976, 257] on div "证道：[PERSON_NAME]录执事 [PERSON_NAME] 翻译：[PERSON_NAME] [PERSON_NAME] x 标题翻译" at bounding box center [940, 226] width 456 height 65
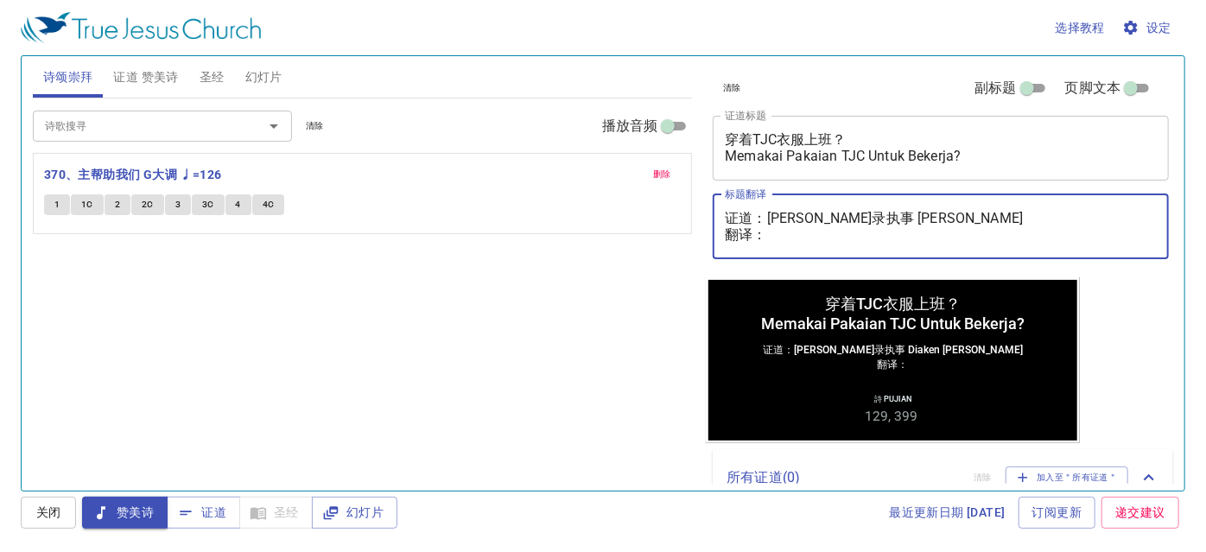
type textarea "证道：[PERSON_NAME]录执事 [PERSON_NAME] 翻译："
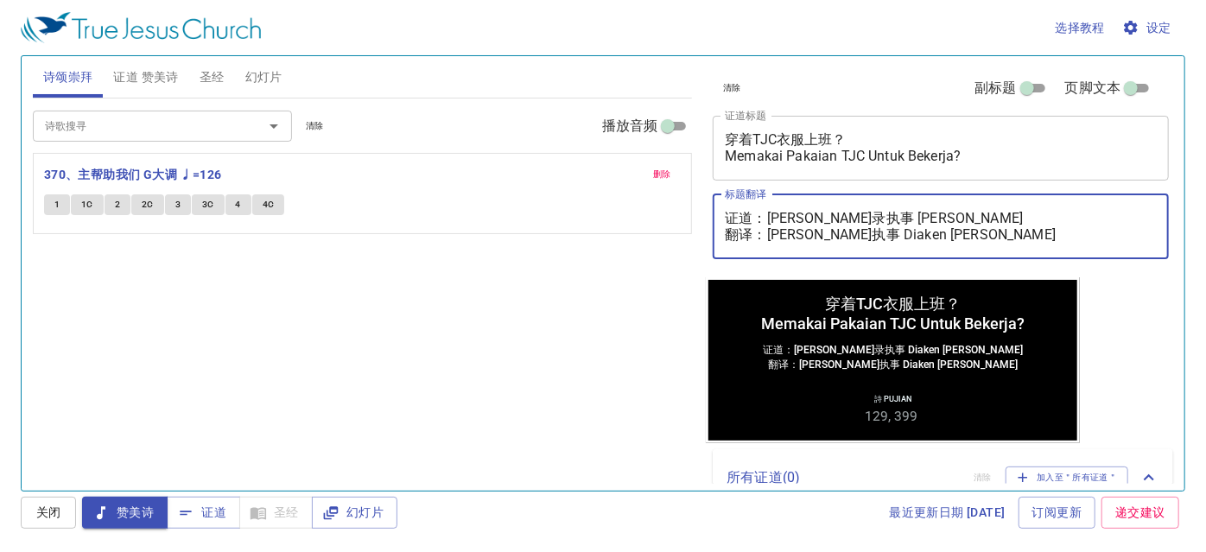
type textarea "证道：[PERSON_NAME]录执事 [PERSON_NAME] 翻译：[PERSON_NAME]执事 Diaken [PERSON_NAME]"
click at [488, 331] on div "诗歌搜寻 诗歌搜寻 清除 播放音频 删除 370、主帮助我们 G大调 ♩=126 1 1C 2 2C 3 3C 4 4C" at bounding box center [363, 286] width 660 height 377
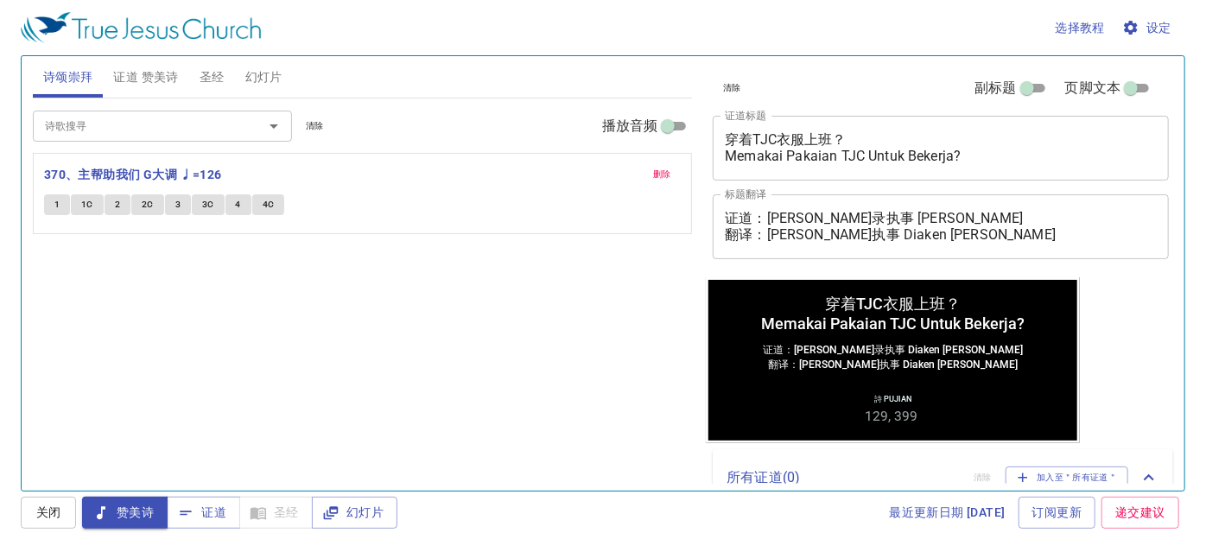
click at [195, 130] on input "诗歌搜寻" at bounding box center [137, 126] width 198 height 20
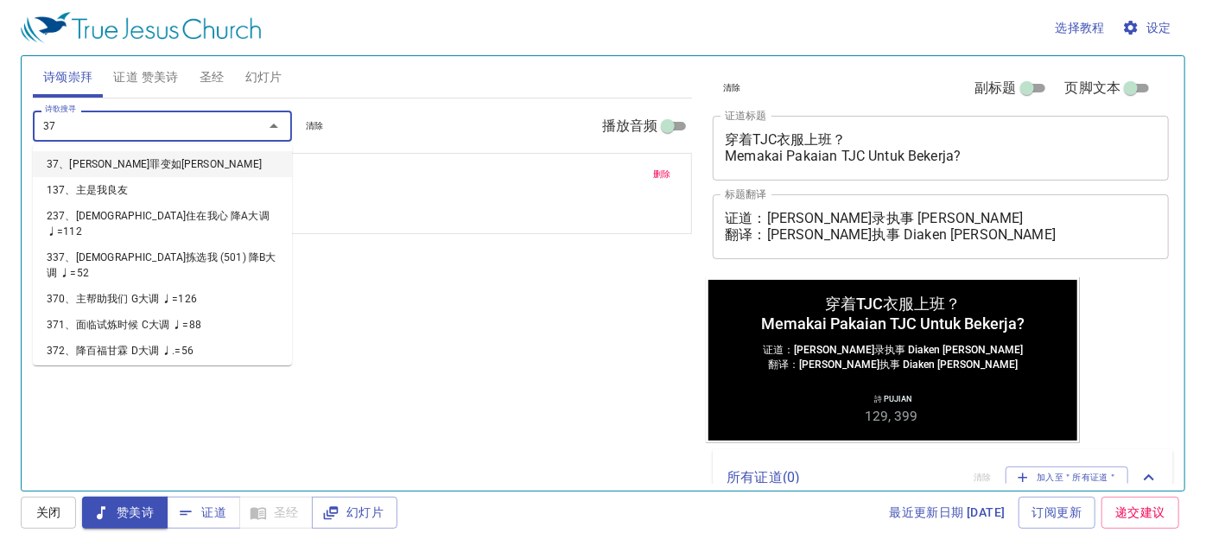
type input "373"
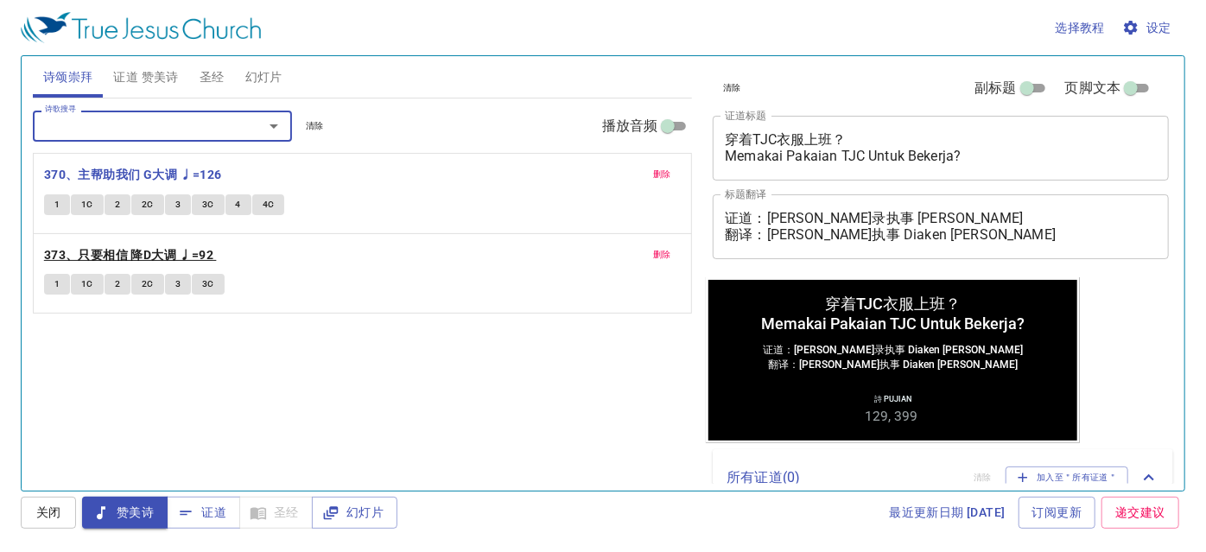
click at [97, 251] on b "373、只要相信 降D大调 ♩=92" at bounding box center [128, 255] width 169 height 22
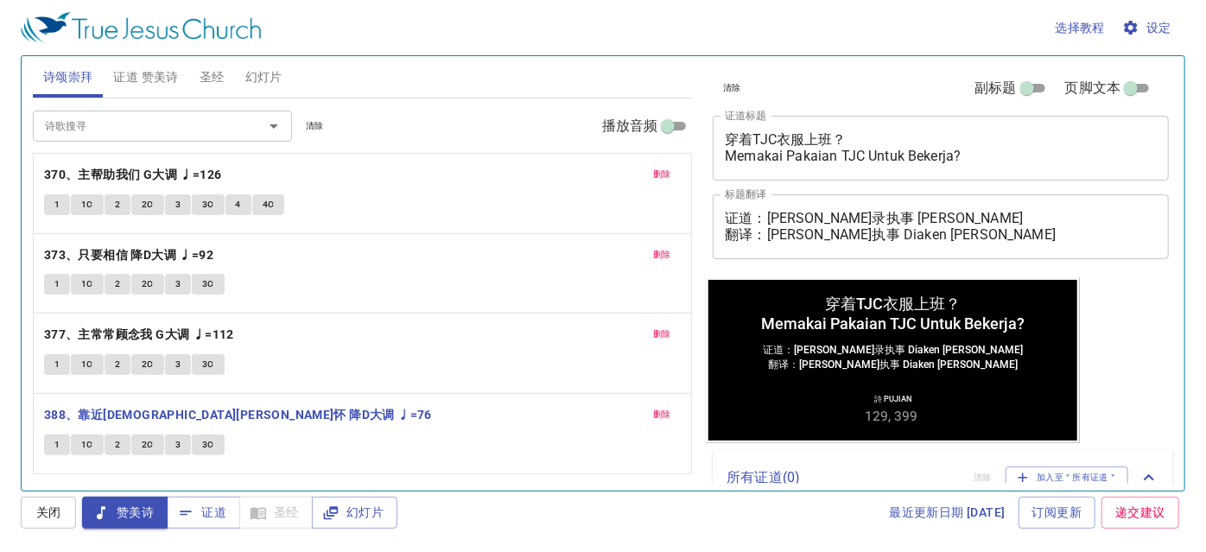
drag, startPoint x: 174, startPoint y: 117, endPoint x: 417, endPoint y: 132, distance: 243.1
click at [417, 132] on div "诗歌搜寻 诗歌搜寻 清除 播放音频" at bounding box center [363, 125] width 660 height 55
click at [868, 41] on div "选择教程 设定" at bounding box center [599, 27] width 1157 height 55
click at [326, 17] on div "选择教程 设定" at bounding box center [599, 27] width 1157 height 55
click at [334, 17] on div "选择教程 设定" at bounding box center [599, 27] width 1157 height 55
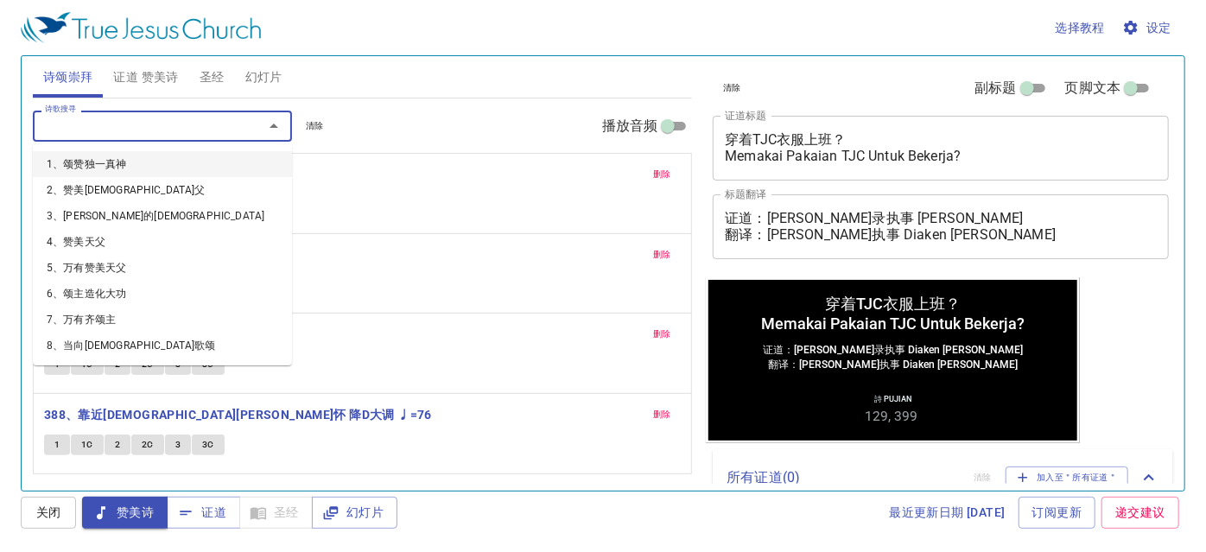
click at [211, 133] on input "诗歌搜寻" at bounding box center [137, 126] width 198 height 20
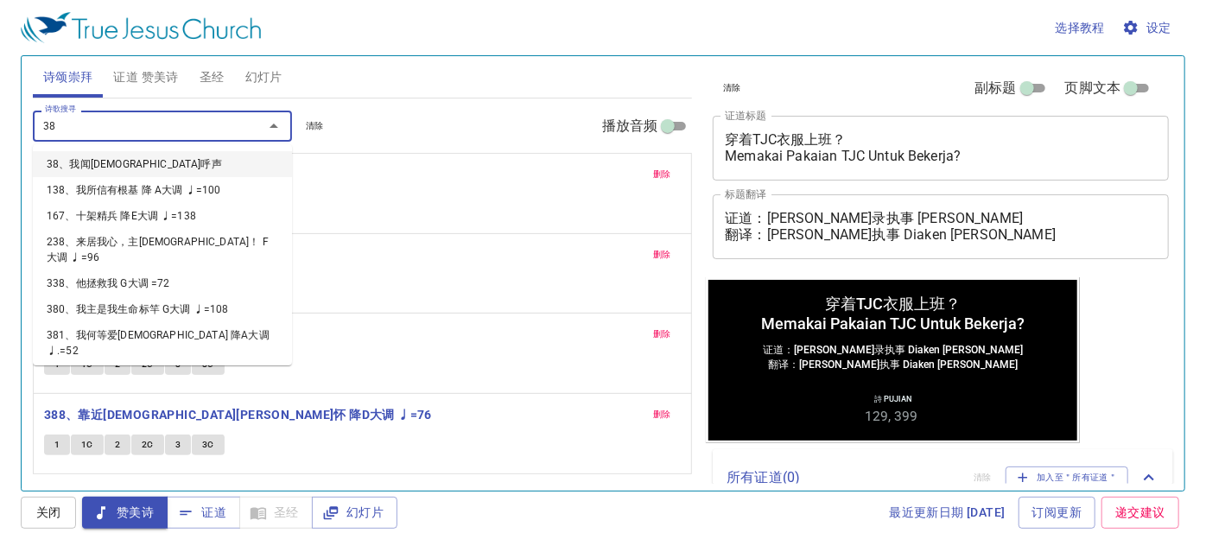
type input "389"
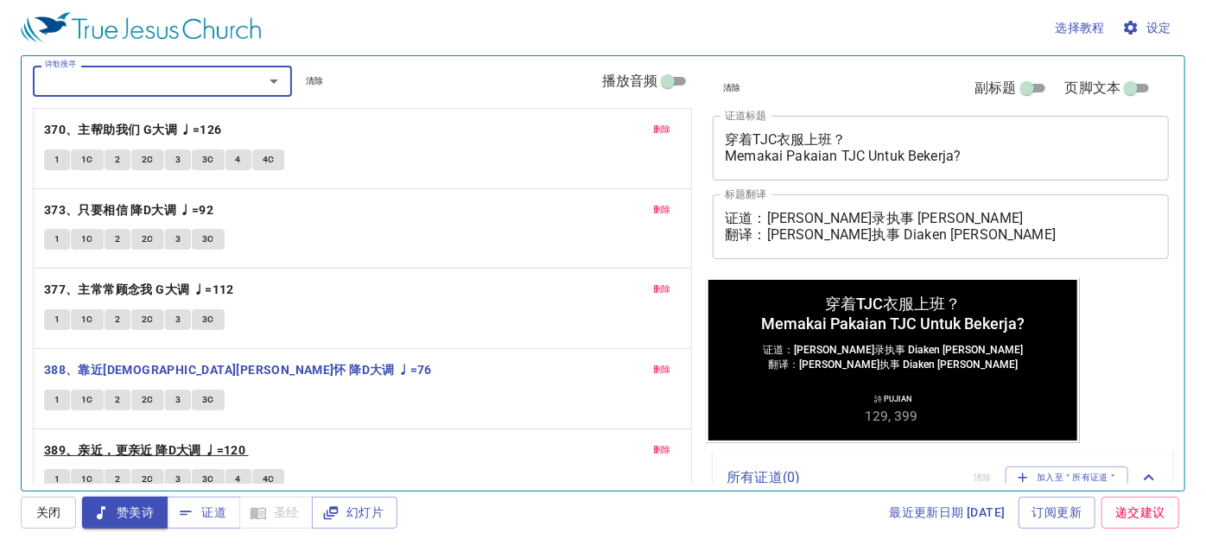
scroll to position [66, 0]
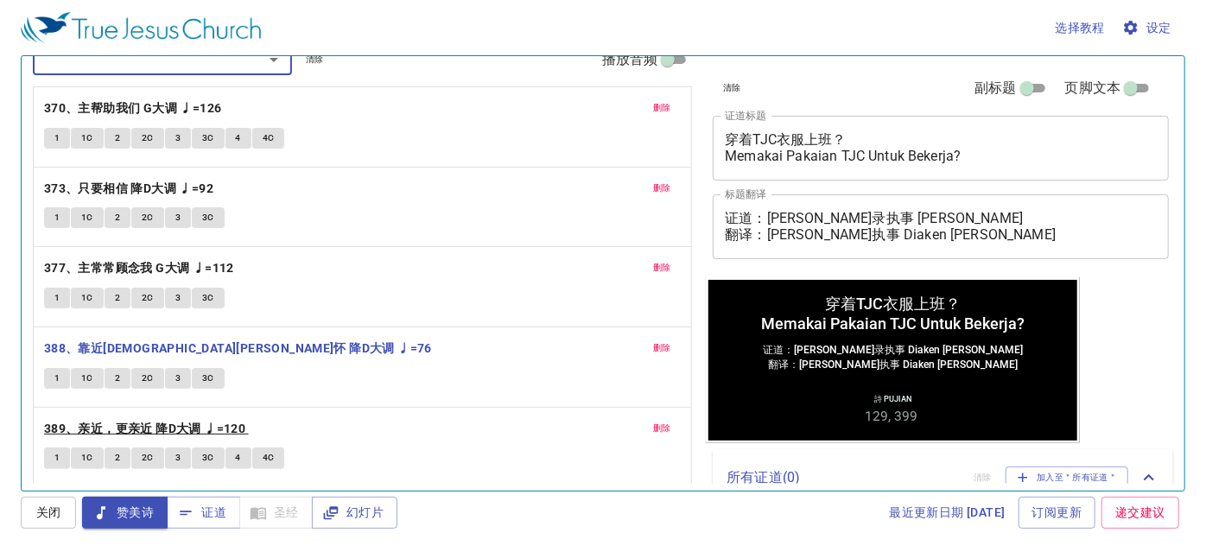
click at [121, 430] on b "389、亲近，更亲近 降D大调 ♩=120" at bounding box center [144, 429] width 201 height 22
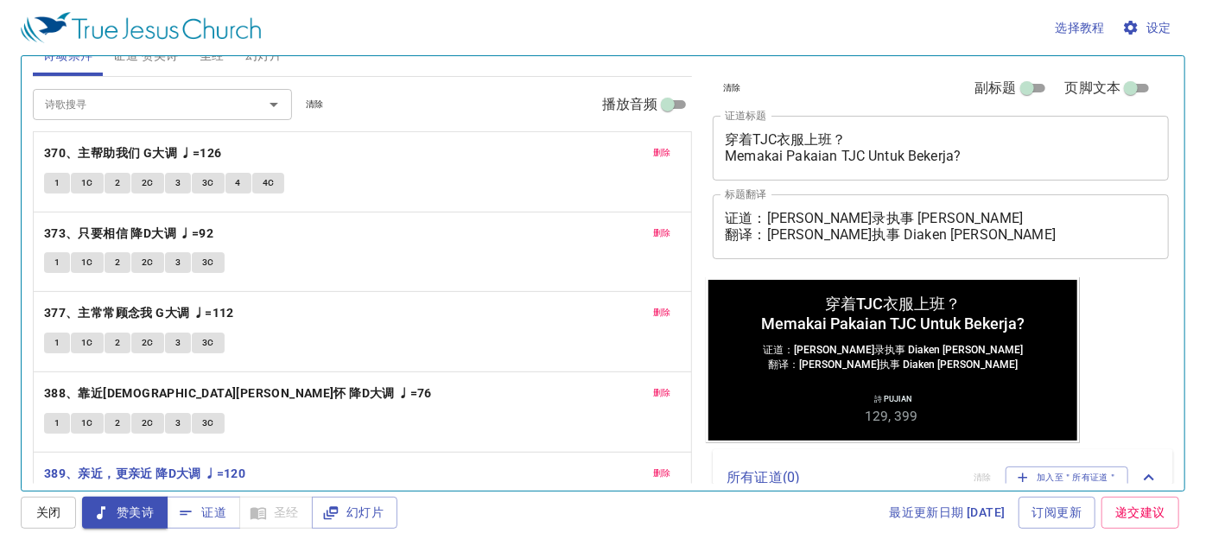
scroll to position [0, 0]
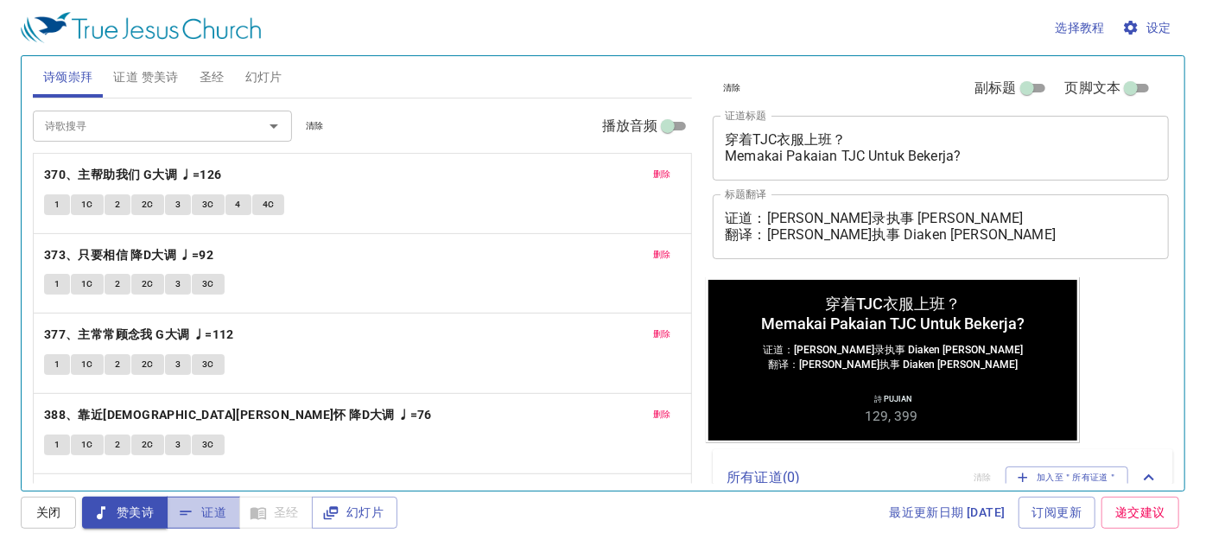
click at [187, 517] on icon "button" at bounding box center [185, 512] width 17 height 17
click at [653, 170] on span "删除" at bounding box center [662, 175] width 18 height 16
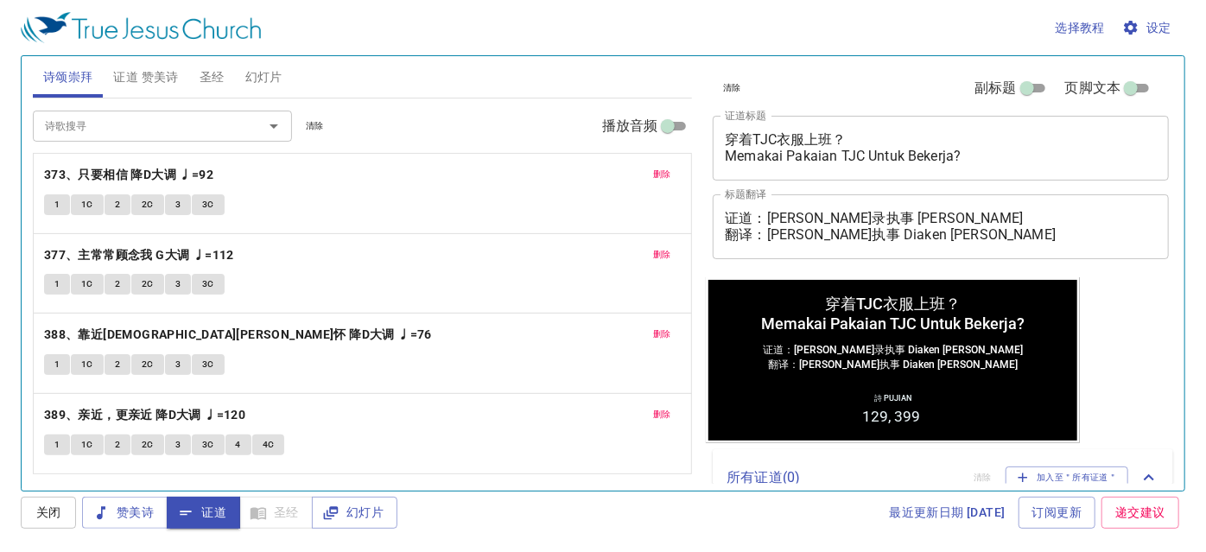
click at [647, 170] on button "删除" at bounding box center [662, 174] width 39 height 21
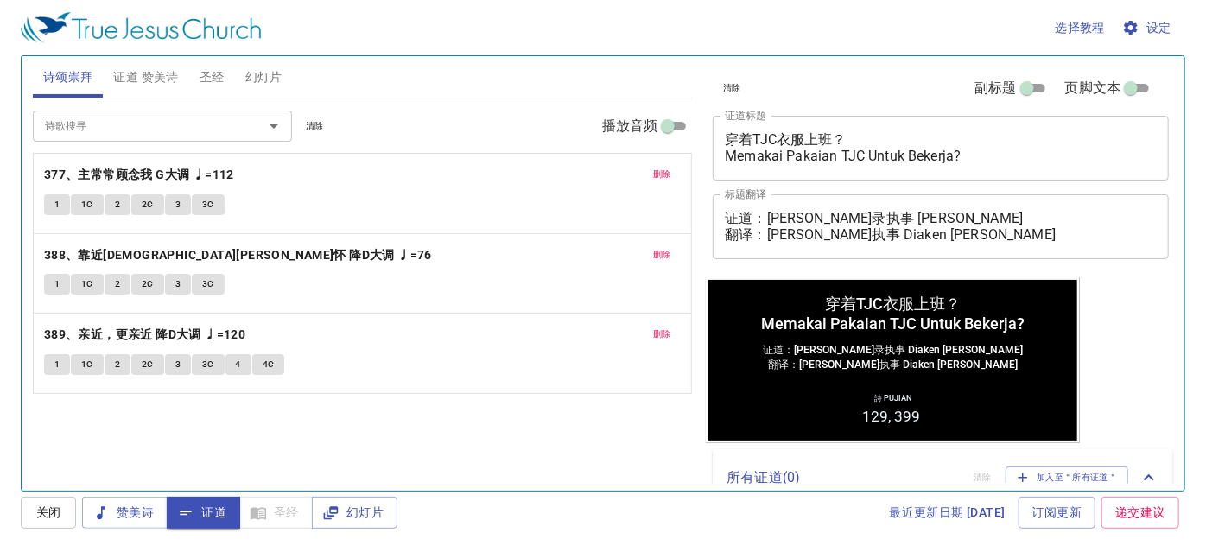
click at [647, 170] on button "删除" at bounding box center [662, 174] width 39 height 21
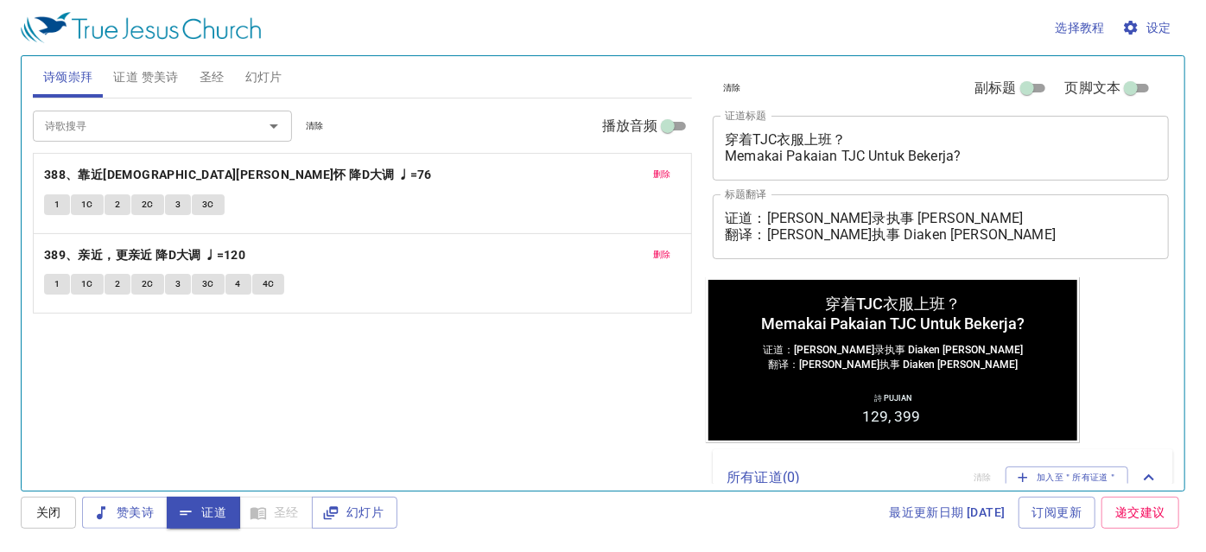
click at [647, 170] on button "删除" at bounding box center [662, 174] width 39 height 21
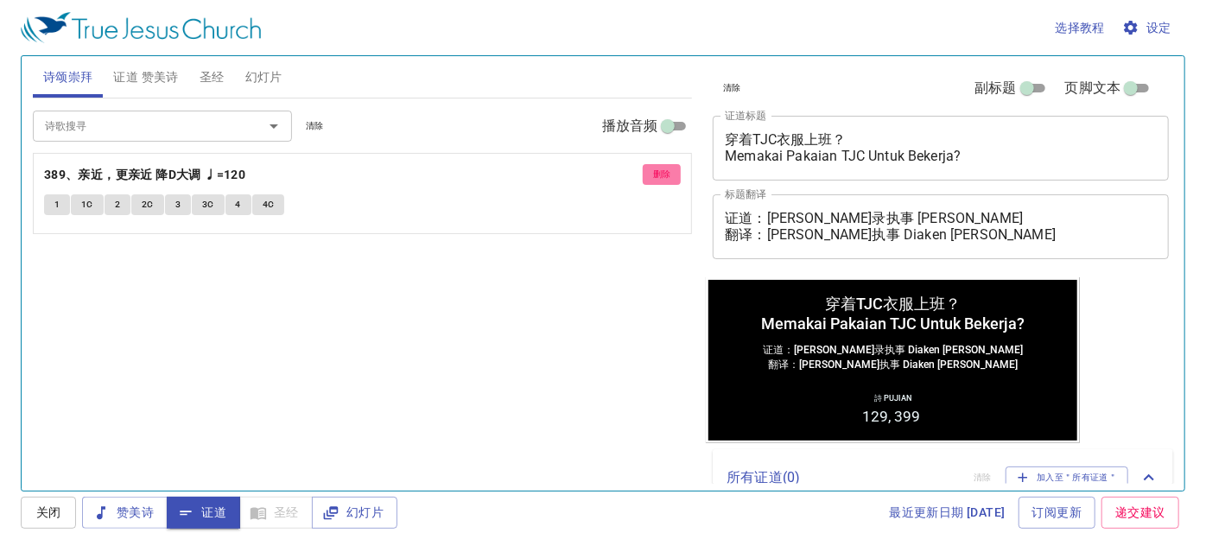
click at [647, 170] on button "删除" at bounding box center [662, 174] width 39 height 21
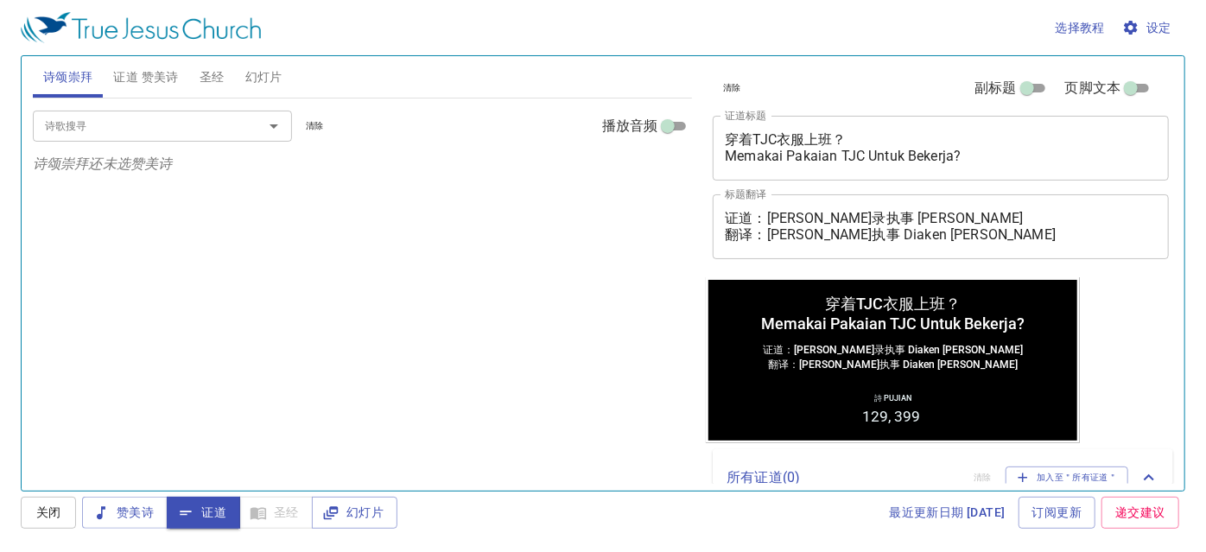
drag, startPoint x: 647, startPoint y: 170, endPoint x: 579, endPoint y: 305, distance: 151.0
click at [579, 305] on div "诗歌搜寻 诗歌搜寻 清除 播放音频 诗颂崇拜还未选赞美诗" at bounding box center [363, 286] width 660 height 377
click at [141, 77] on span "证道 赞美诗" at bounding box center [145, 77] width 65 height 22
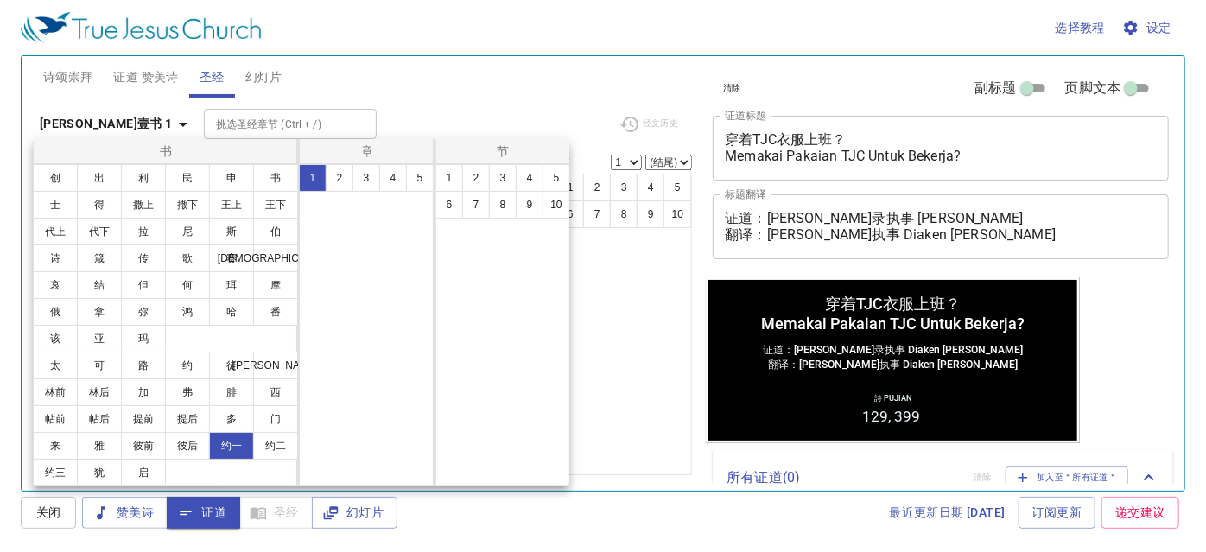
click at [365, 174] on button "3" at bounding box center [366, 178] width 28 height 28
click at [367, 171] on button "3" at bounding box center [366, 178] width 28 height 28
click at [369, 179] on button "3" at bounding box center [366, 178] width 28 height 28
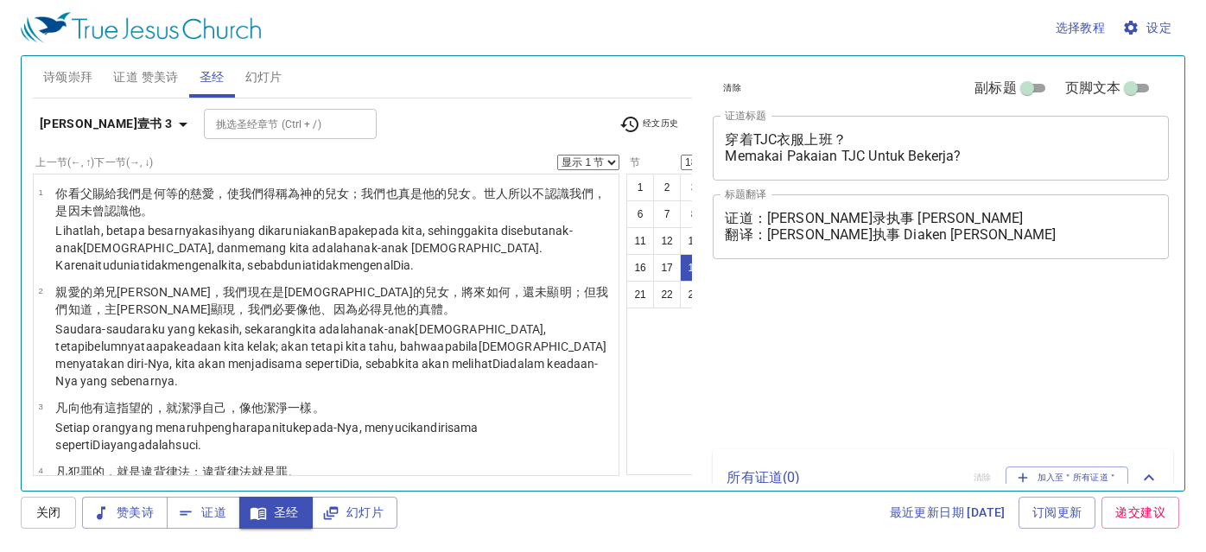
select select "18"
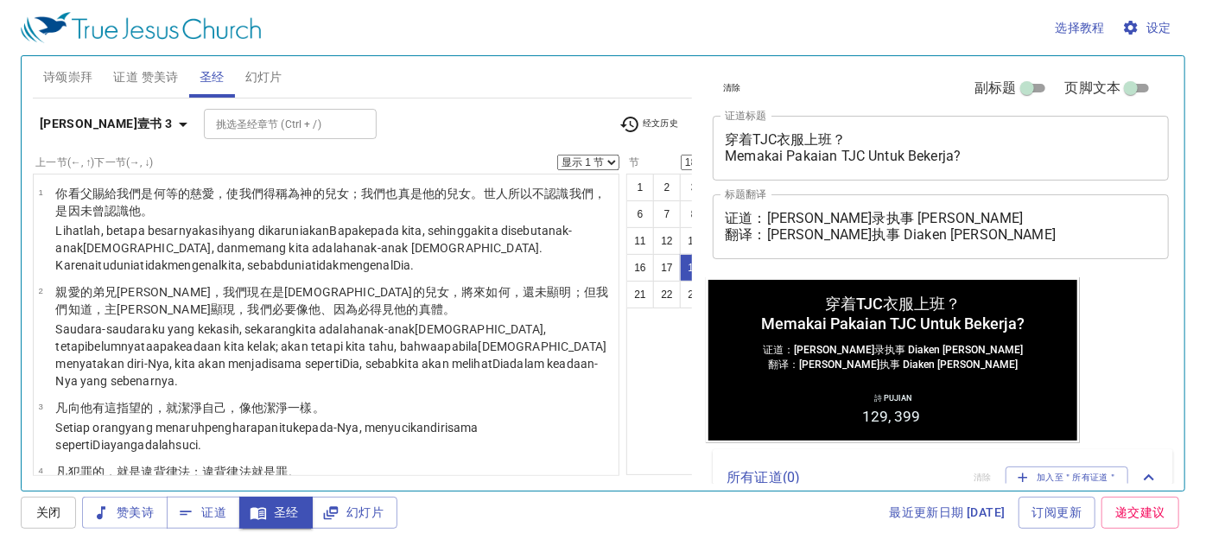
scroll to position [1181, 0]
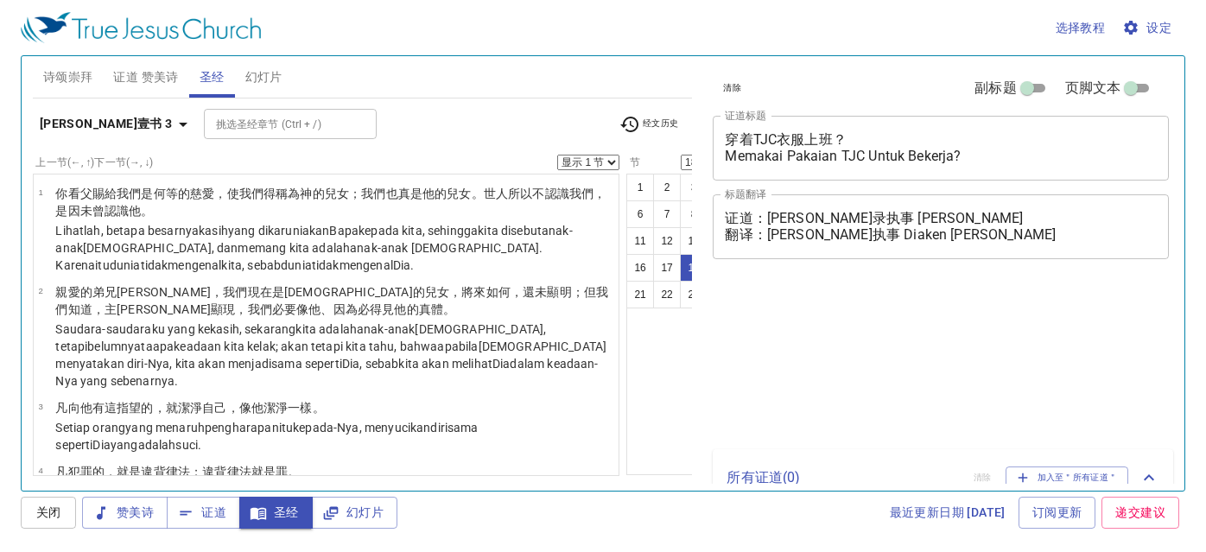
select select "18"
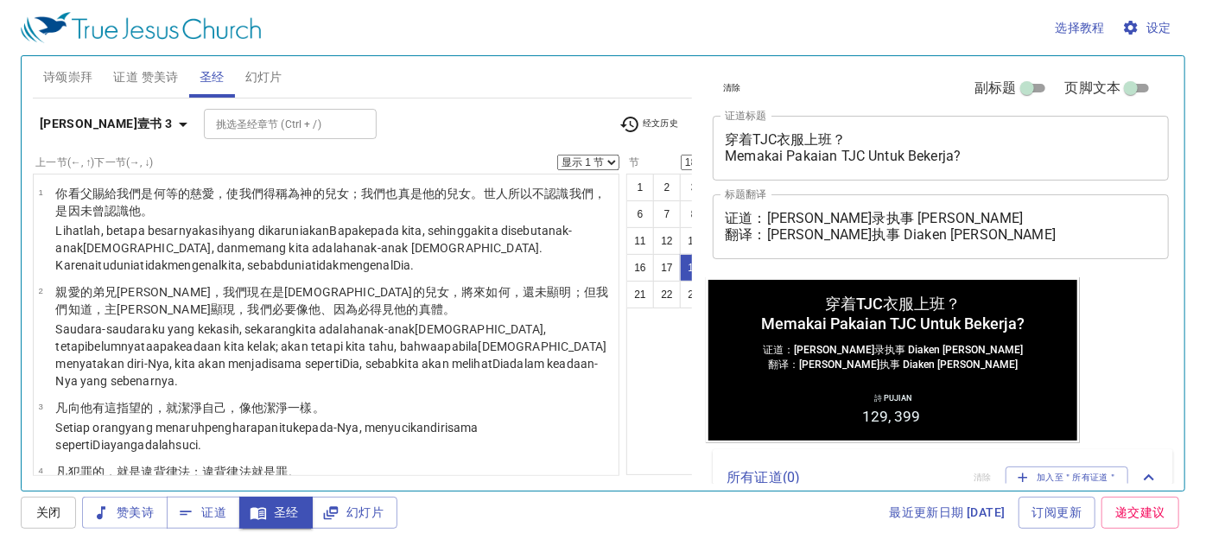
scroll to position [1181, 0]
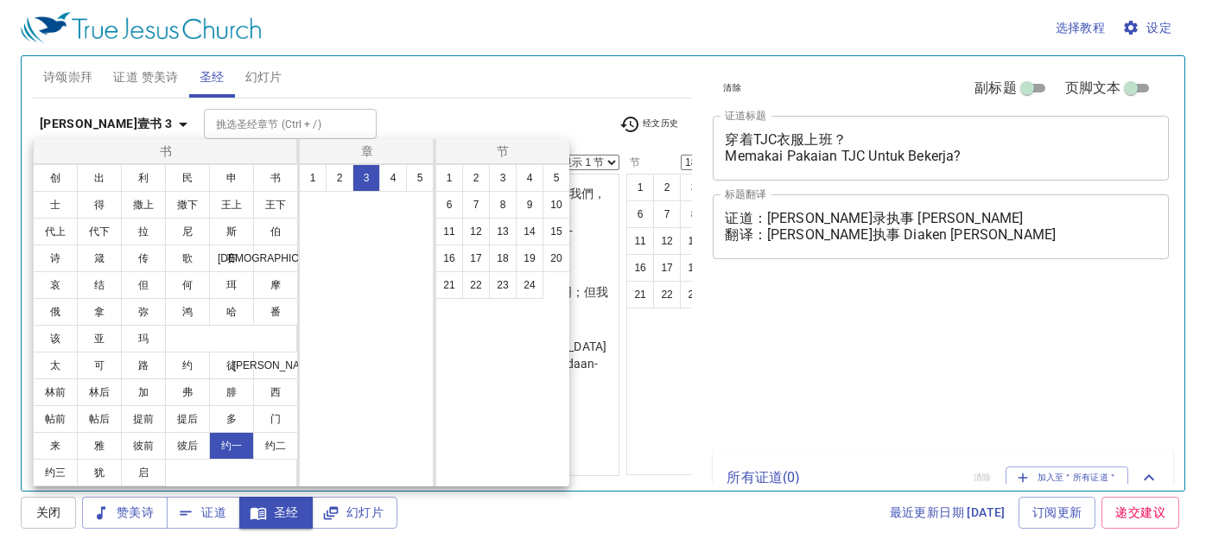
select select "18"
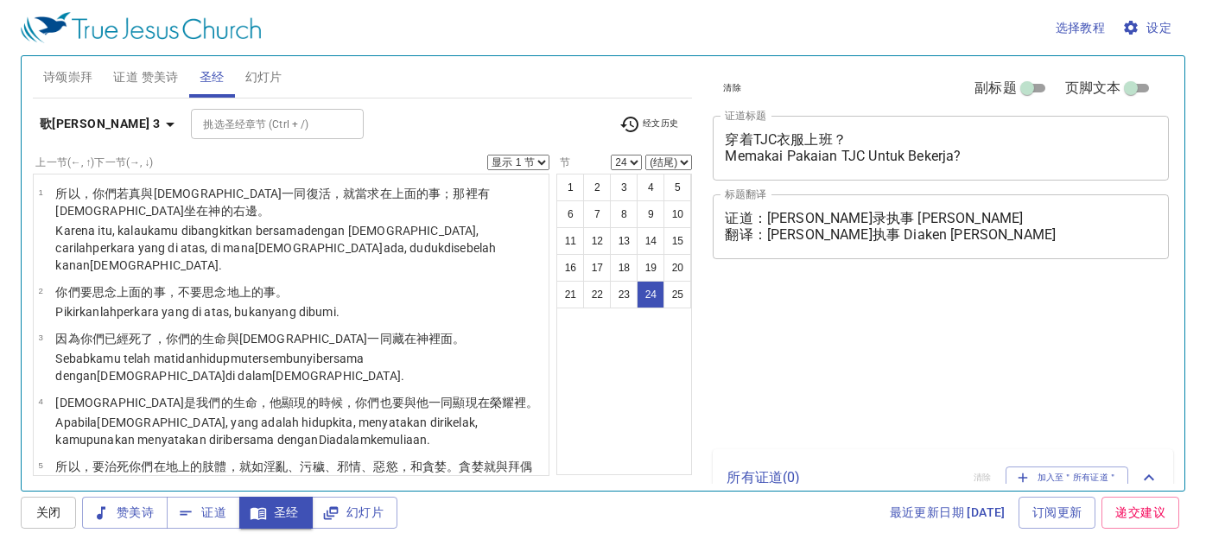
select select "24"
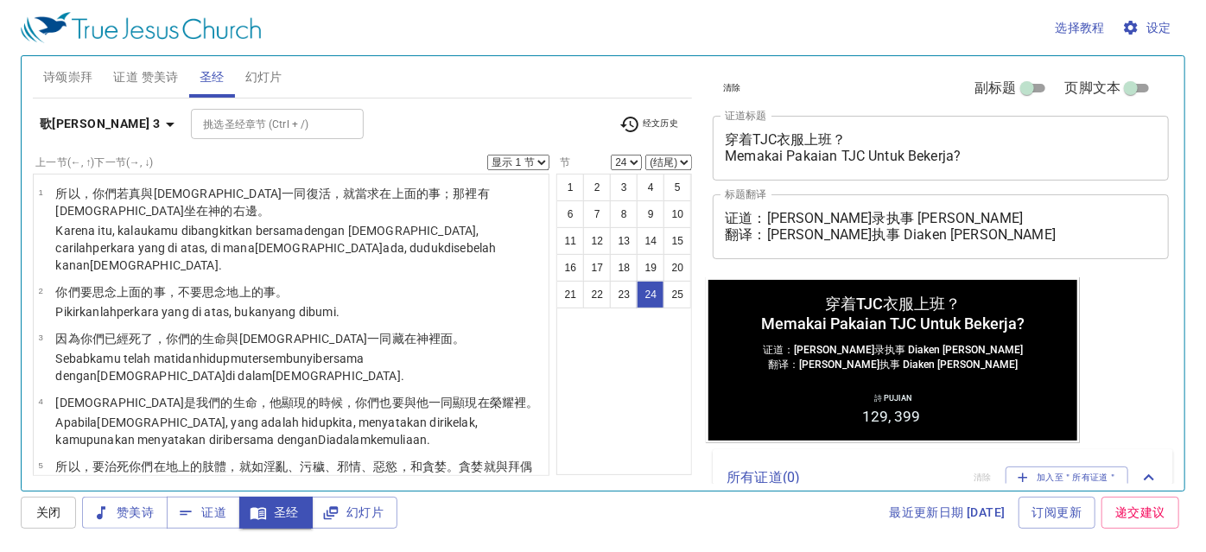
scroll to position [1483, 0]
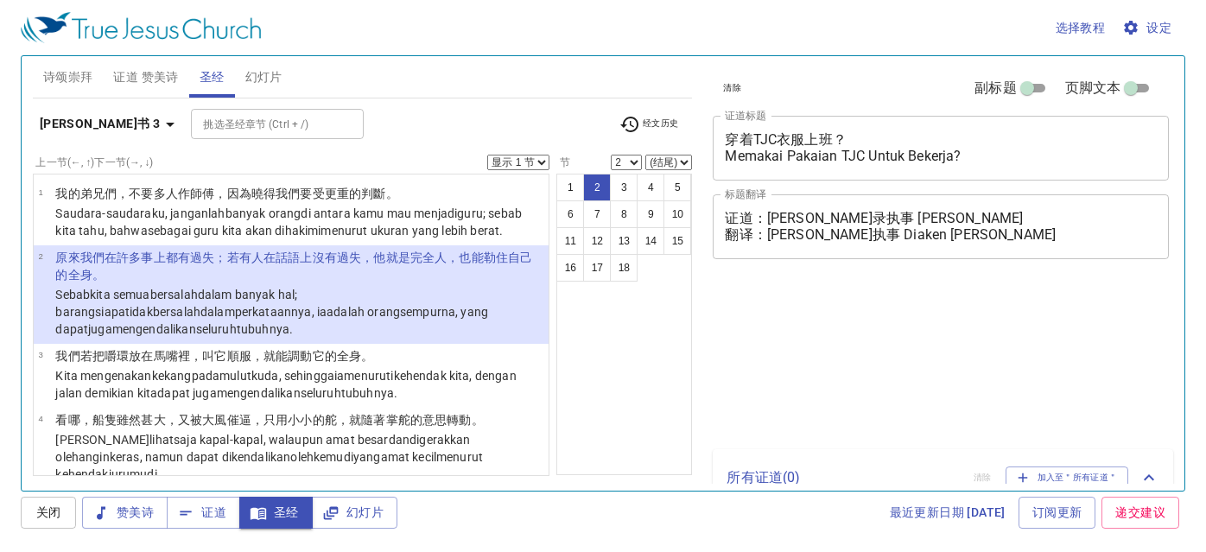
select select "2"
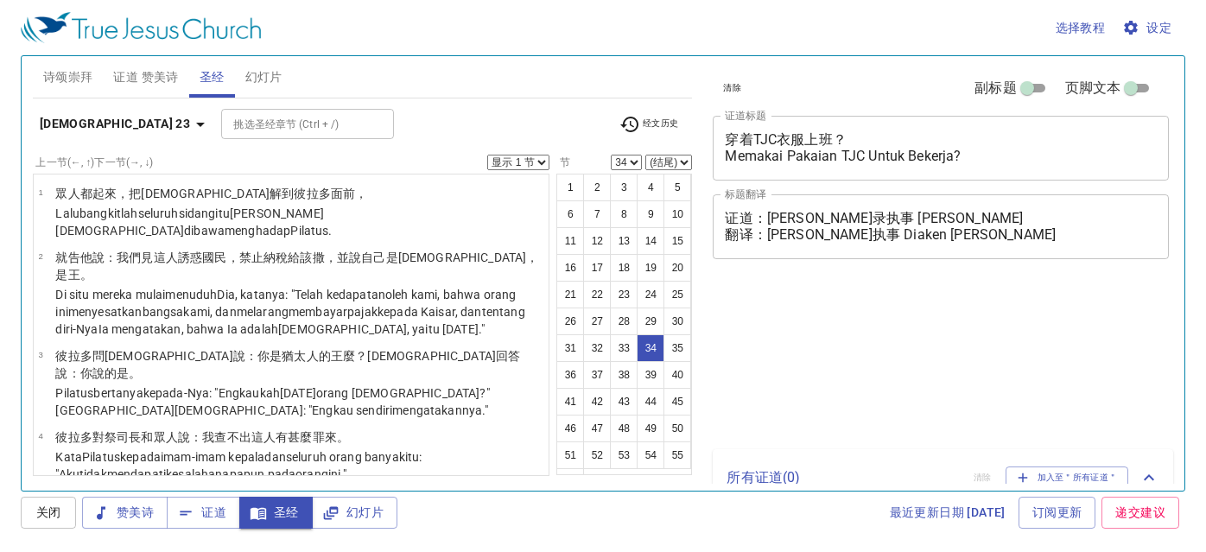
select select "34"
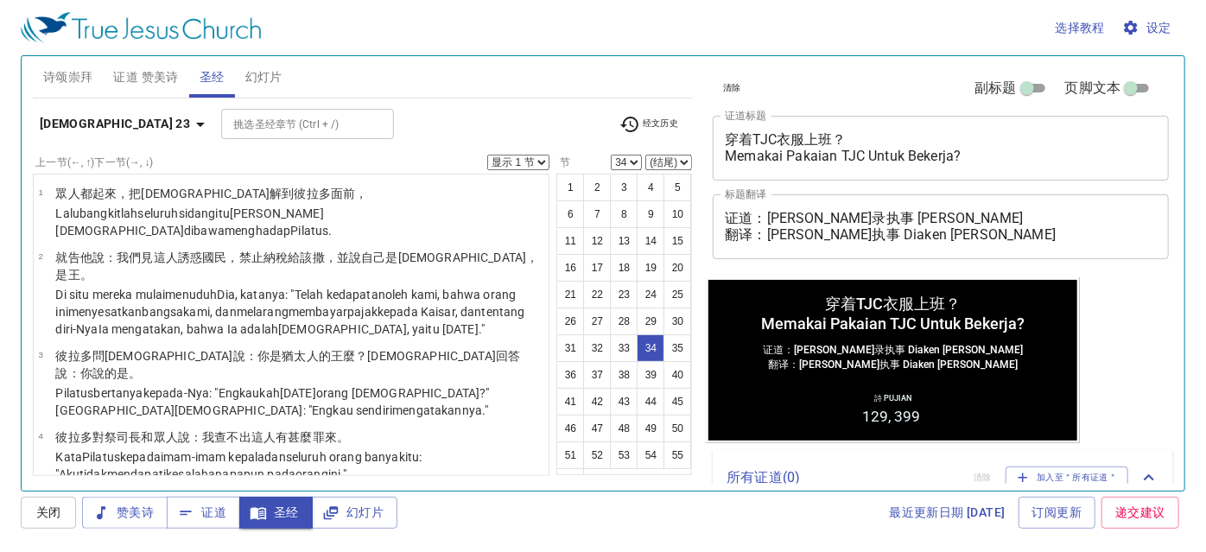
scroll to position [2135, 0]
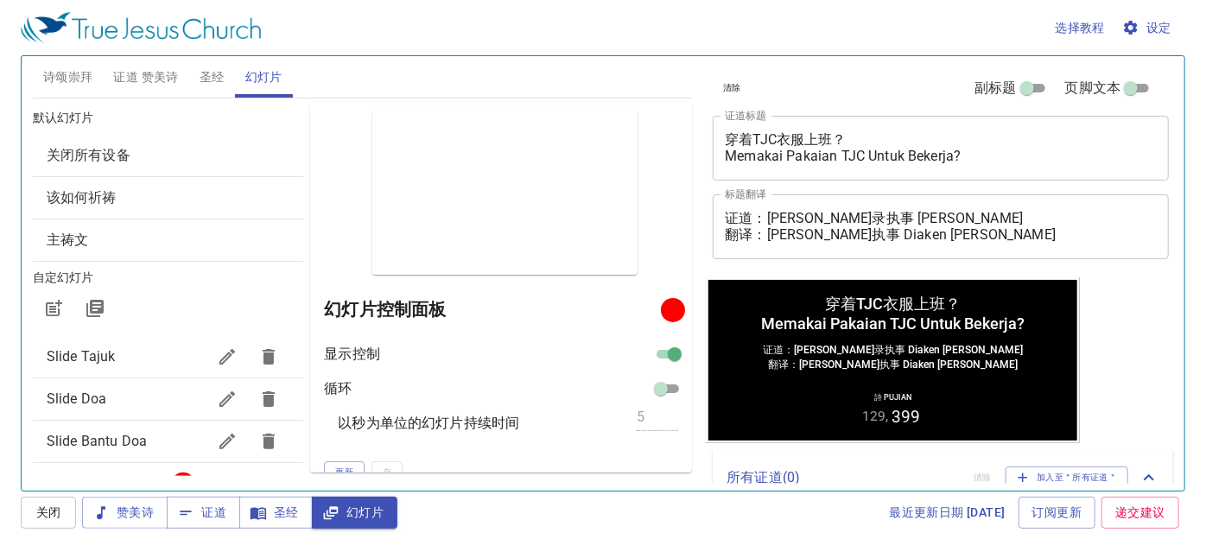
scroll to position [16, 0]
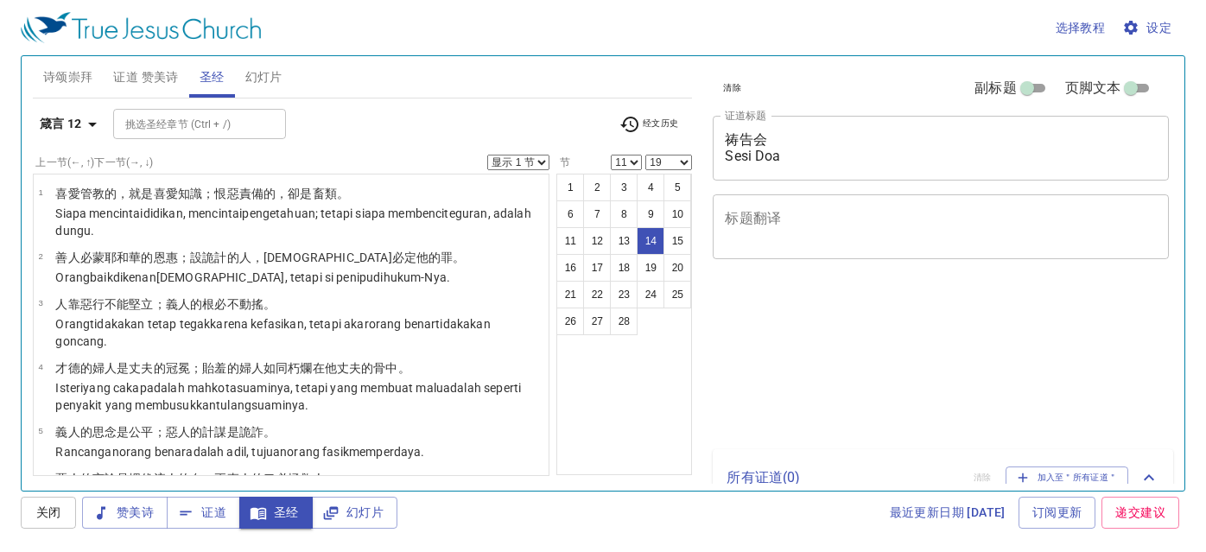
select select "11"
select select "19"
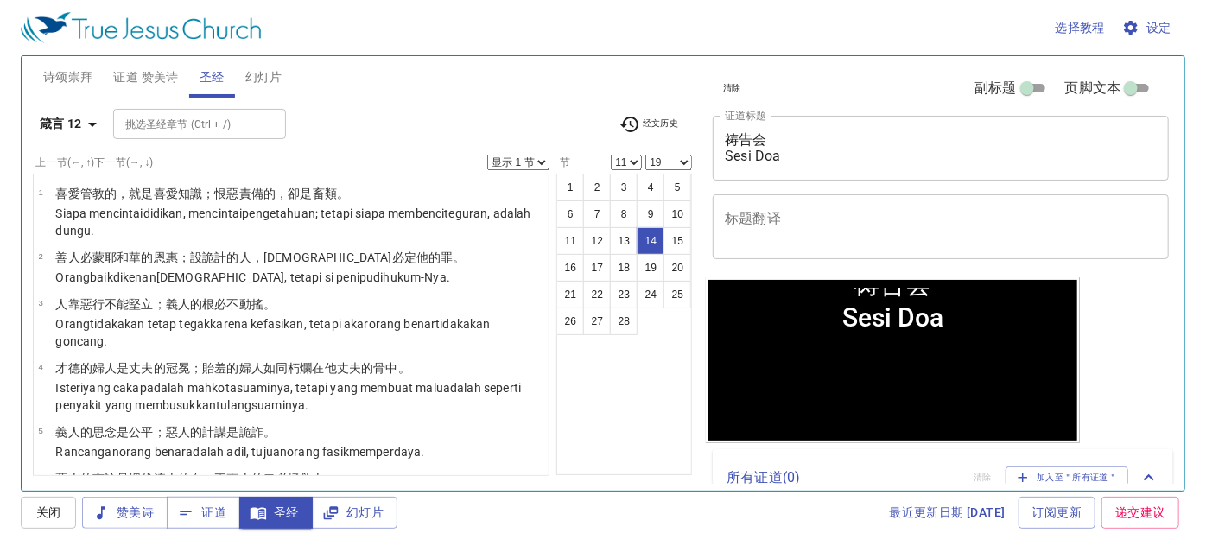
scroll to position [1432, 0]
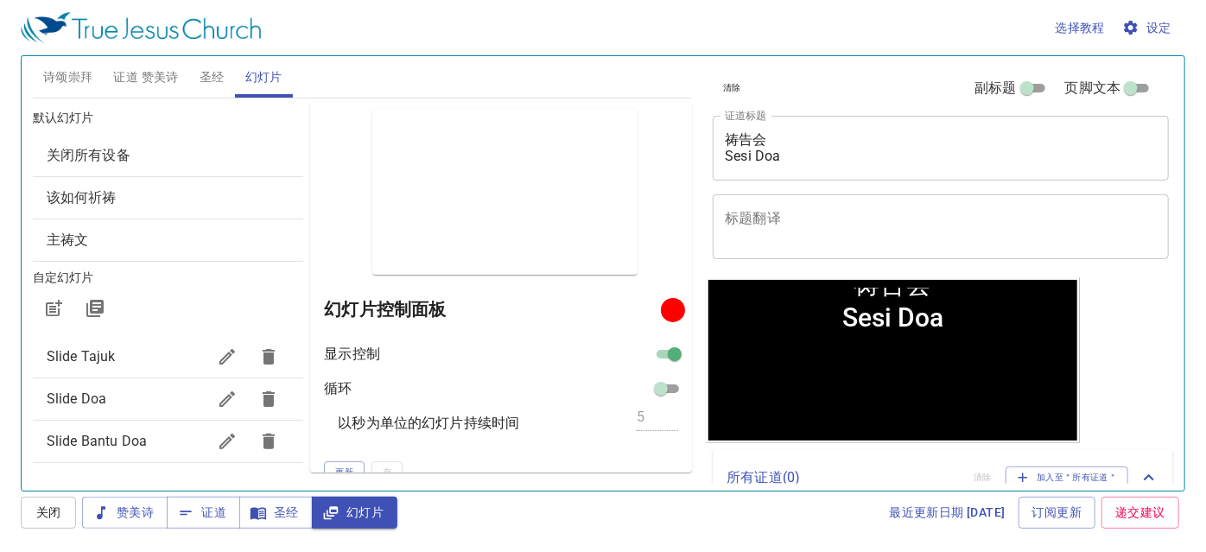
click at [783, 151] on textarea "祷告会 Sesi Doa" at bounding box center [941, 147] width 432 height 33
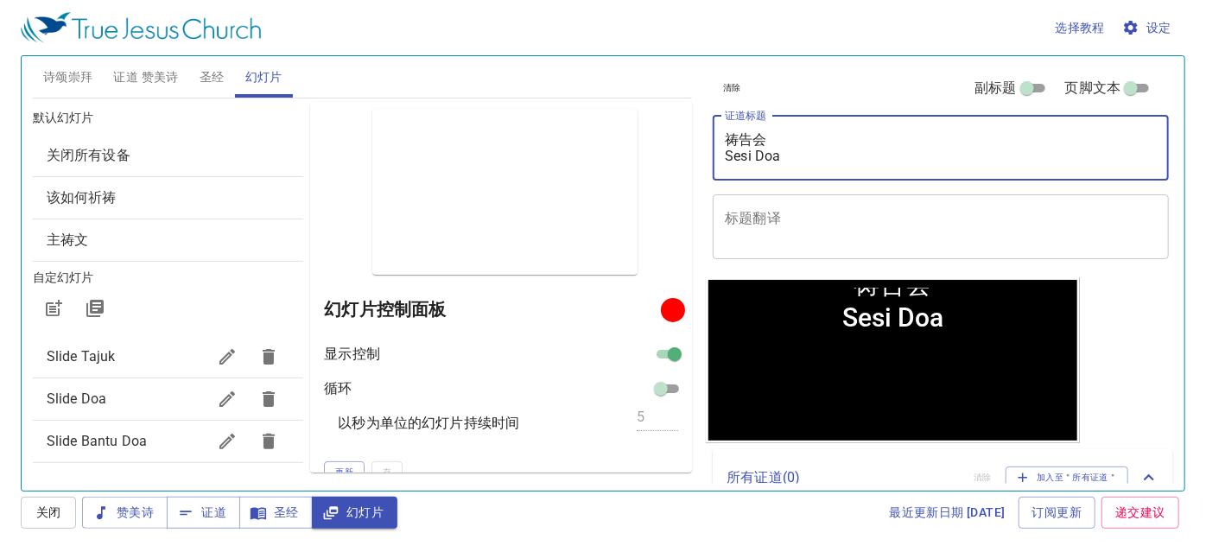
scroll to position [16, 0]
